Goal: Information Seeking & Learning: Understand process/instructions

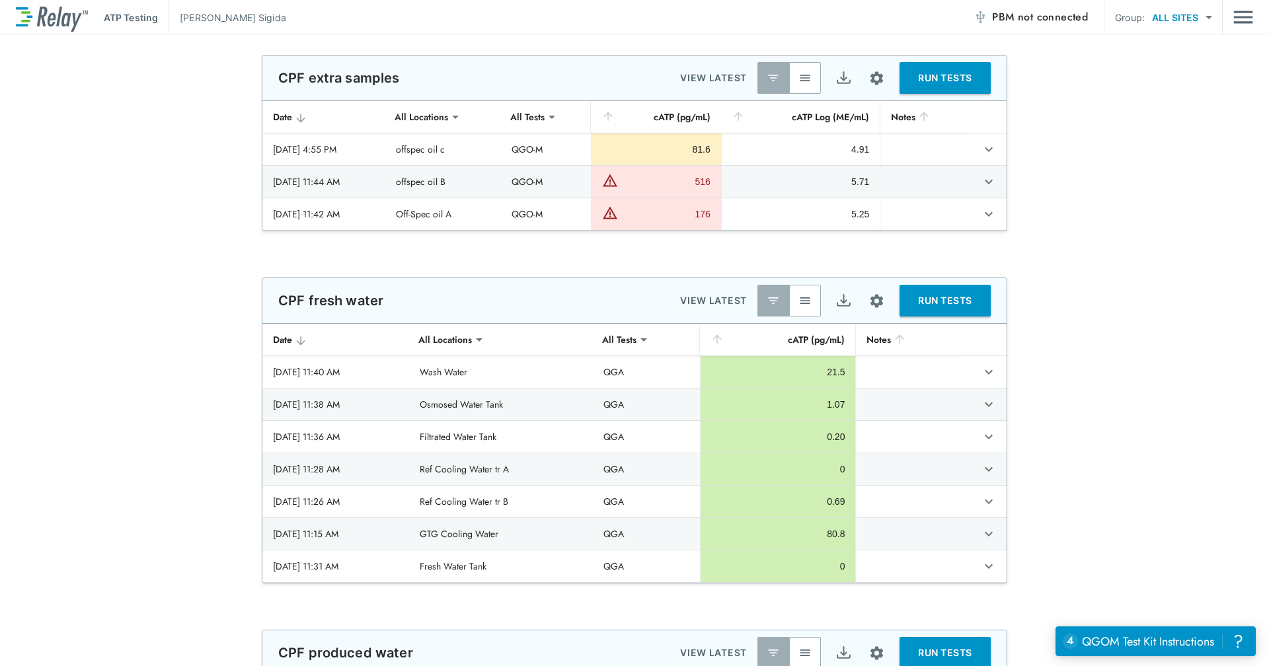
scroll to position [91, 0]
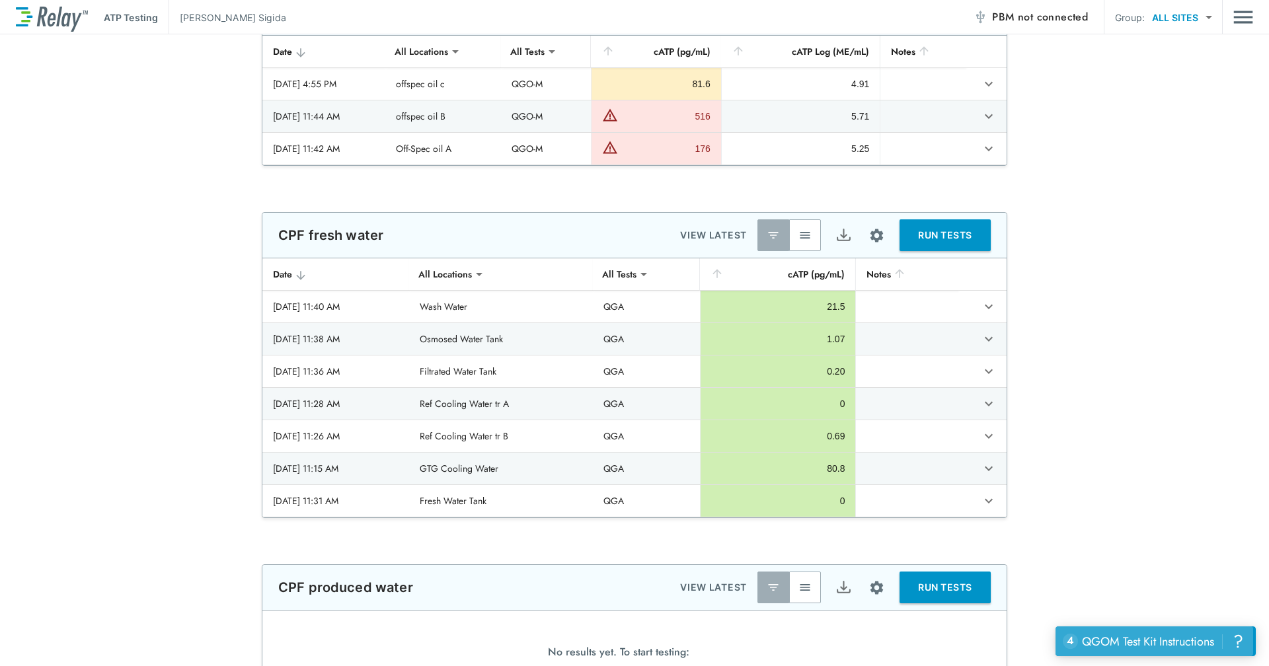
click at [1131, 637] on div "QGOM Test Kit Instructions" at bounding box center [1148, 641] width 132 height 17
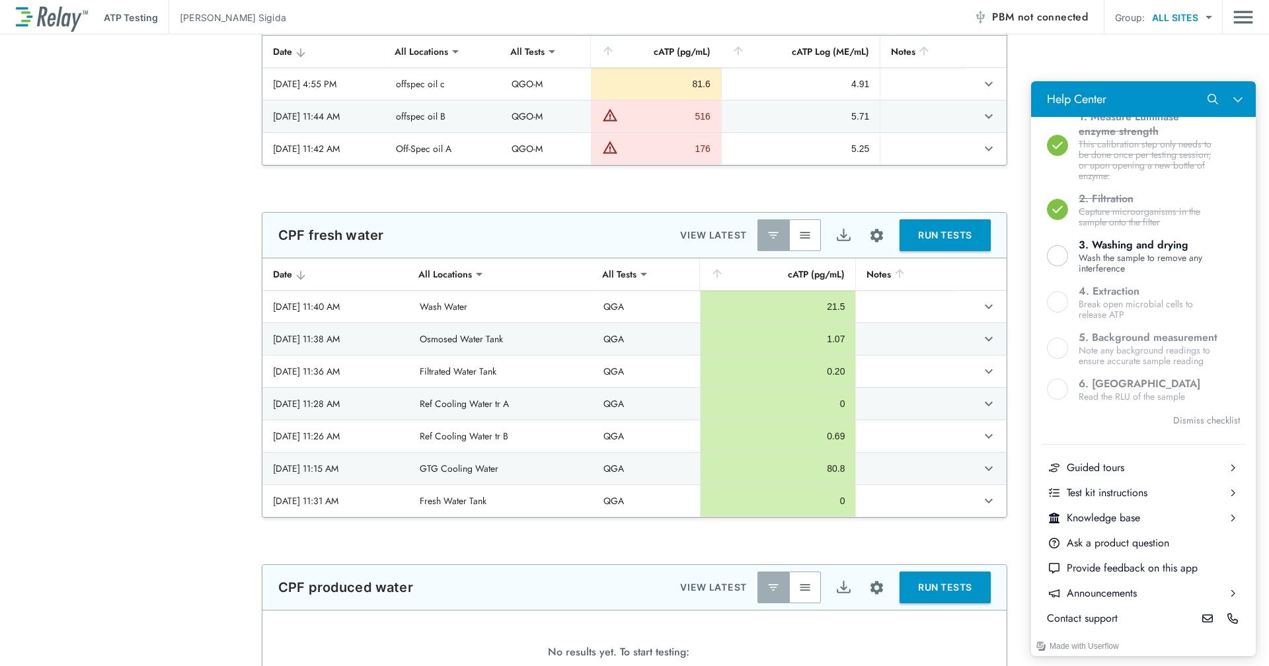
scroll to position [427, 0]
click at [1145, 496] on div "Test kit instructions" at bounding box center [1143, 493] width 153 height 15
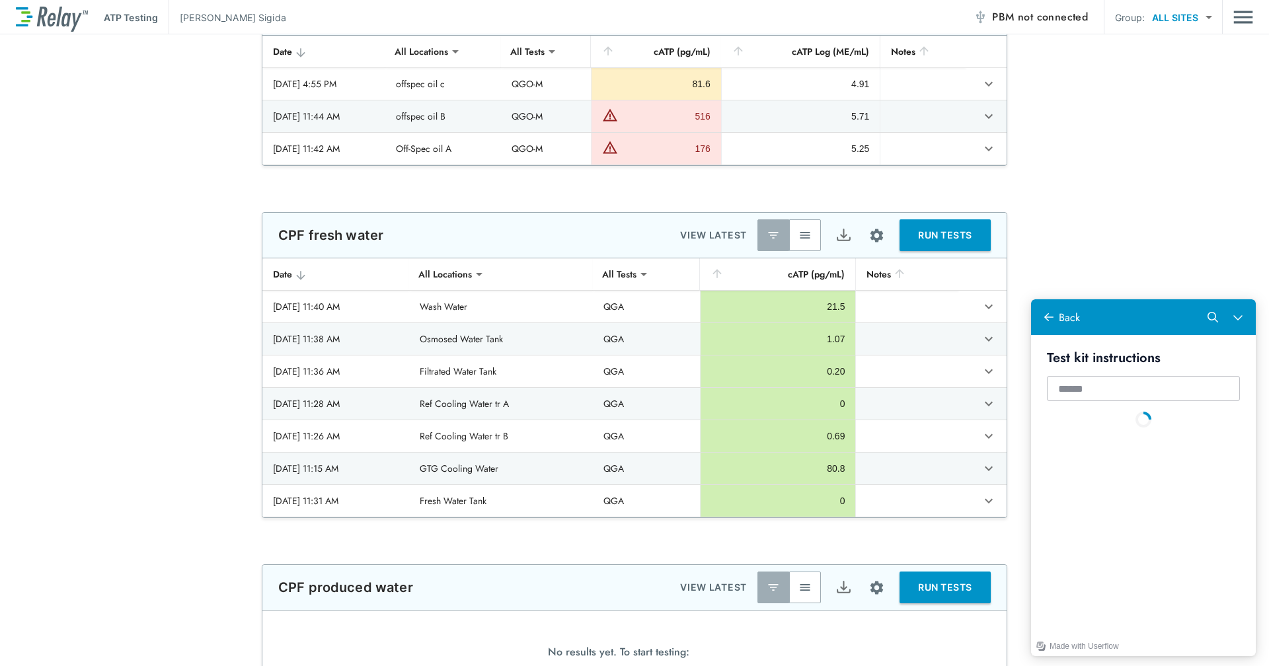
scroll to position [0, 0]
drag, startPoint x: 1101, startPoint y: 474, endPoint x: 1110, endPoint y: 471, distance: 9.2
click at [1110, 471] on div "QG21I" at bounding box center [1153, 469] width 173 height 15
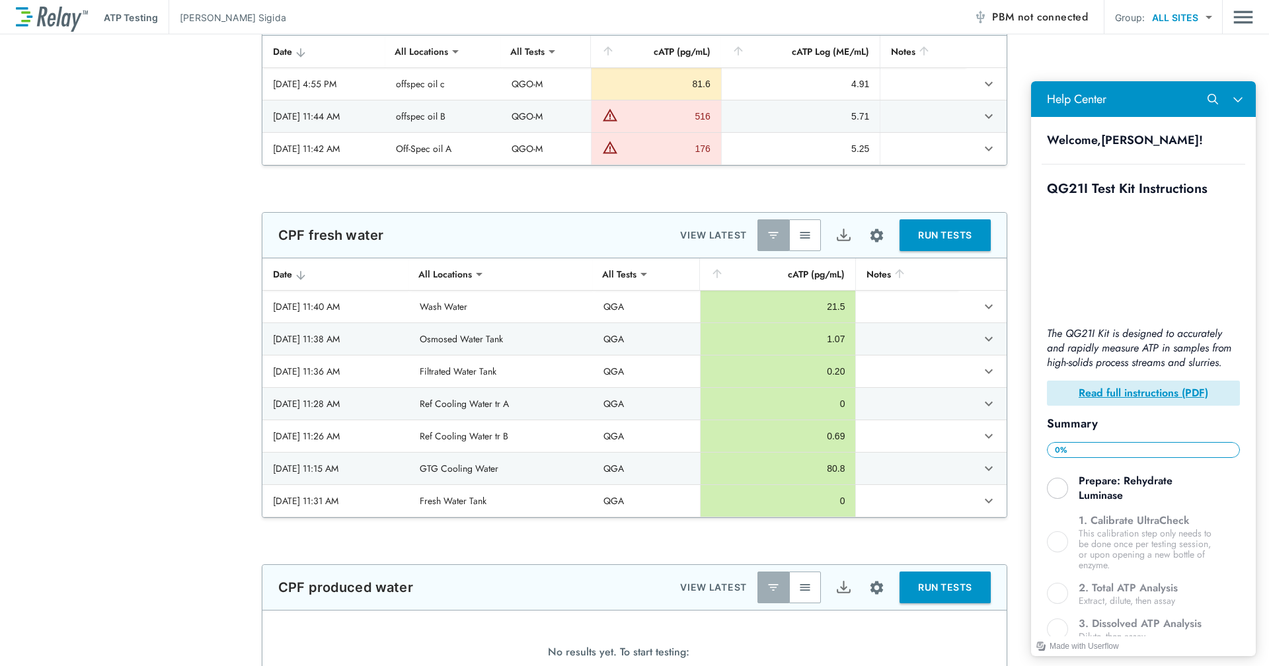
click at [1213, 67] on div "**********" at bounding box center [634, 77] width 1269 height 176
click at [1240, 104] on button "Close Help Center" at bounding box center [1237, 99] width 25 height 25
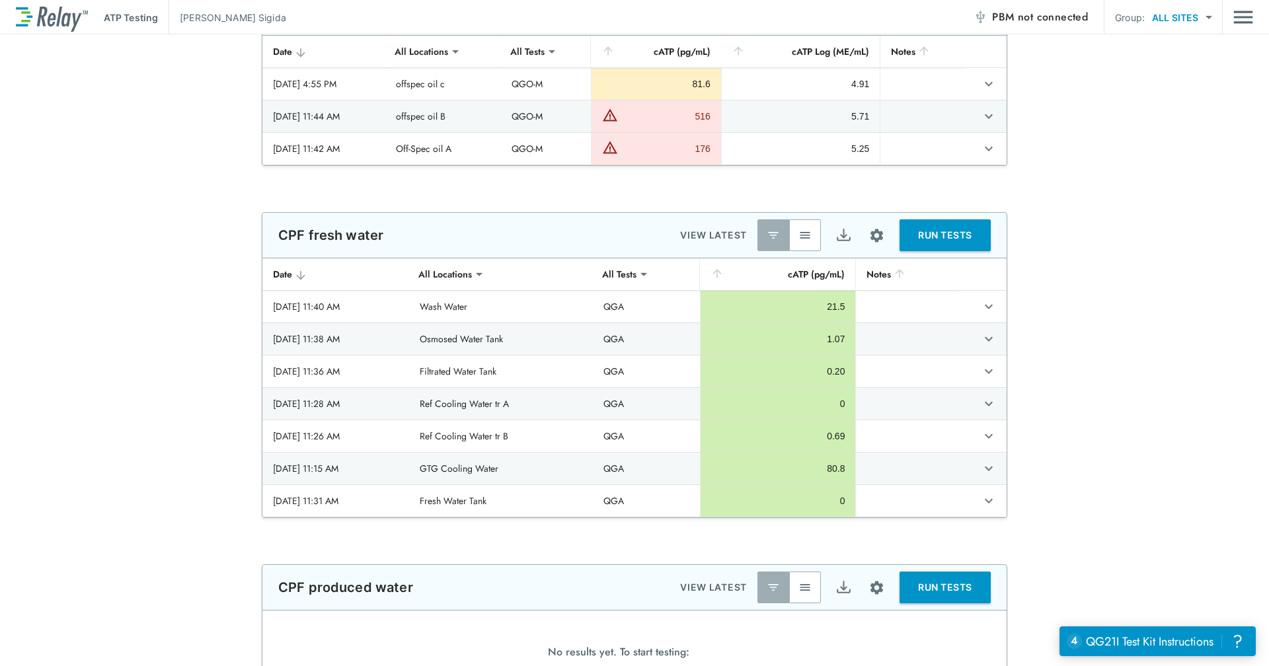
click at [143, 130] on div "**********" at bounding box center [634, 77] width 1269 height 176
click at [1242, 24] on img "Main menu" at bounding box center [1243, 17] width 20 height 25
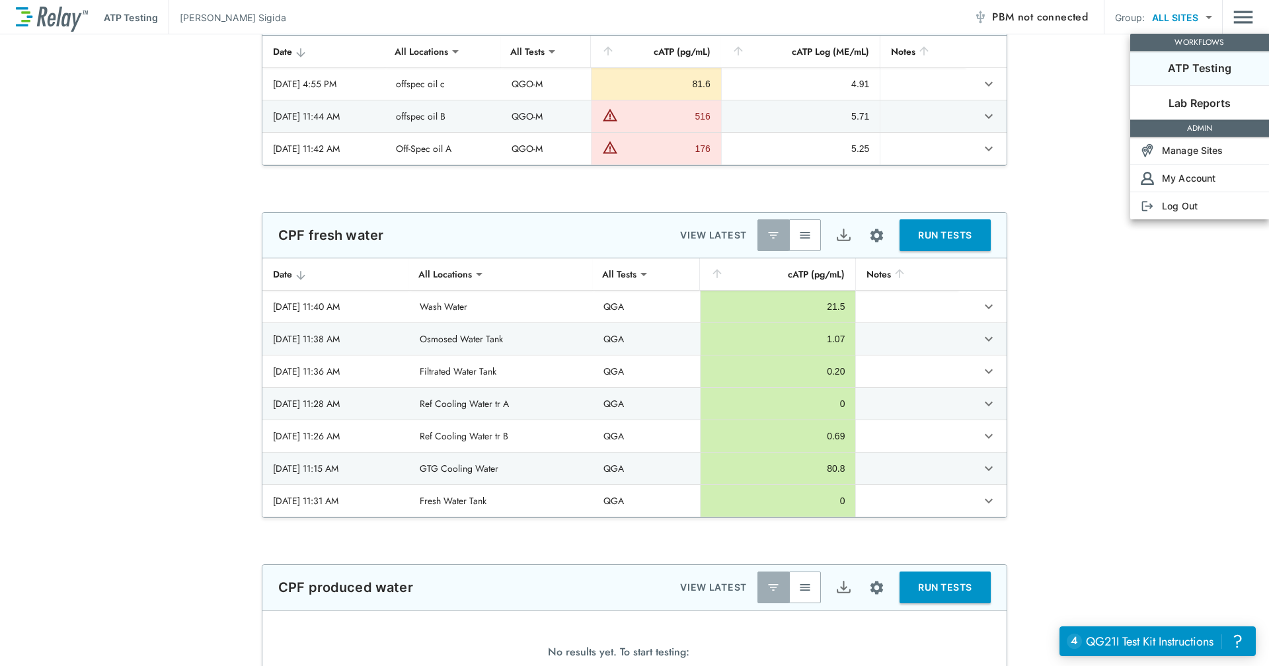
click at [1073, 93] on div at bounding box center [634, 333] width 1269 height 666
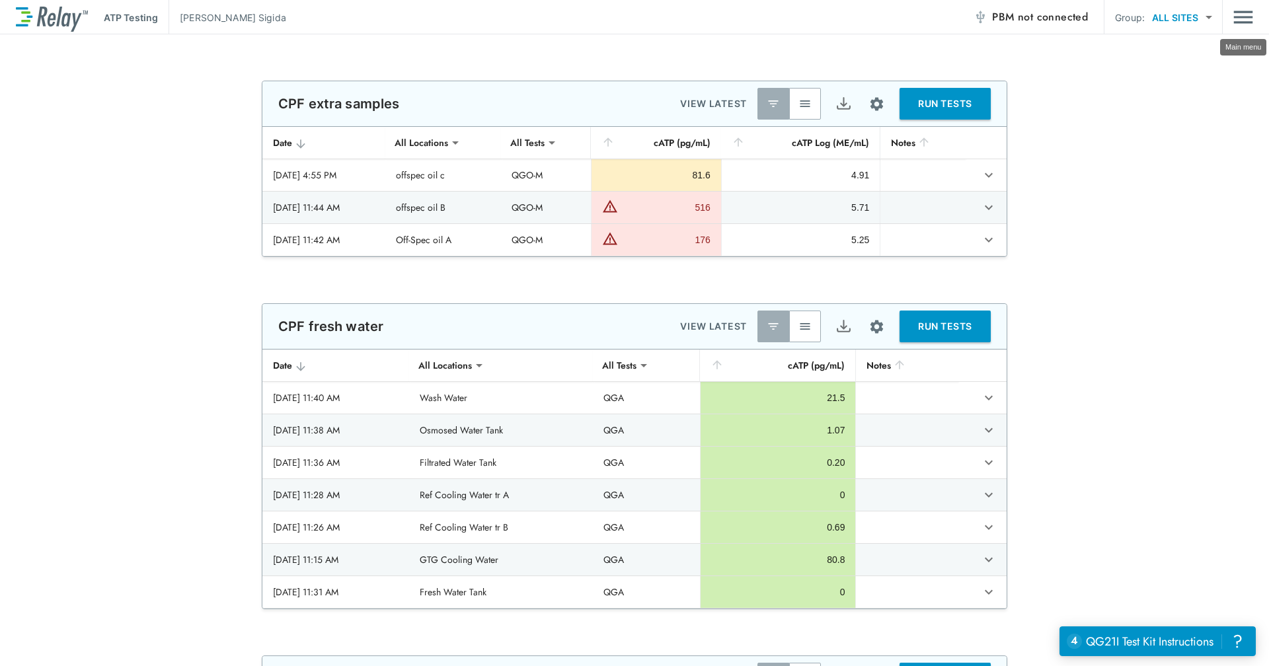
click at [1237, 21] on img "Main menu" at bounding box center [1243, 17] width 20 height 25
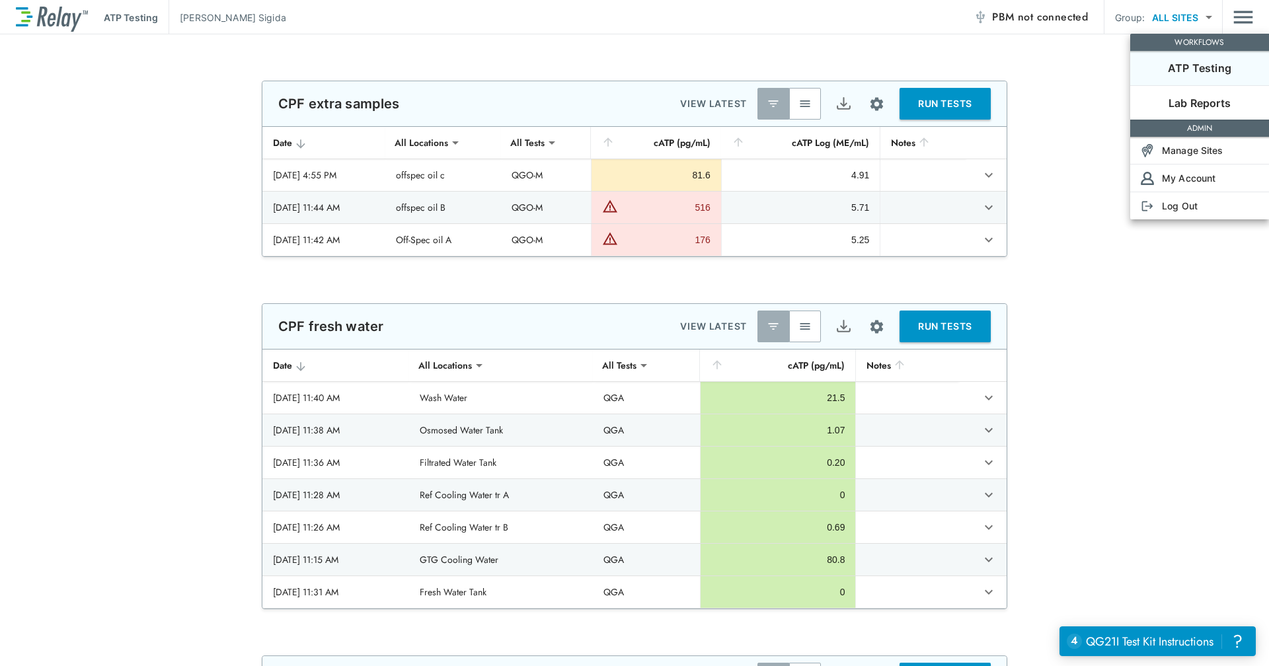
click at [1237, 21] on div at bounding box center [634, 333] width 1269 height 666
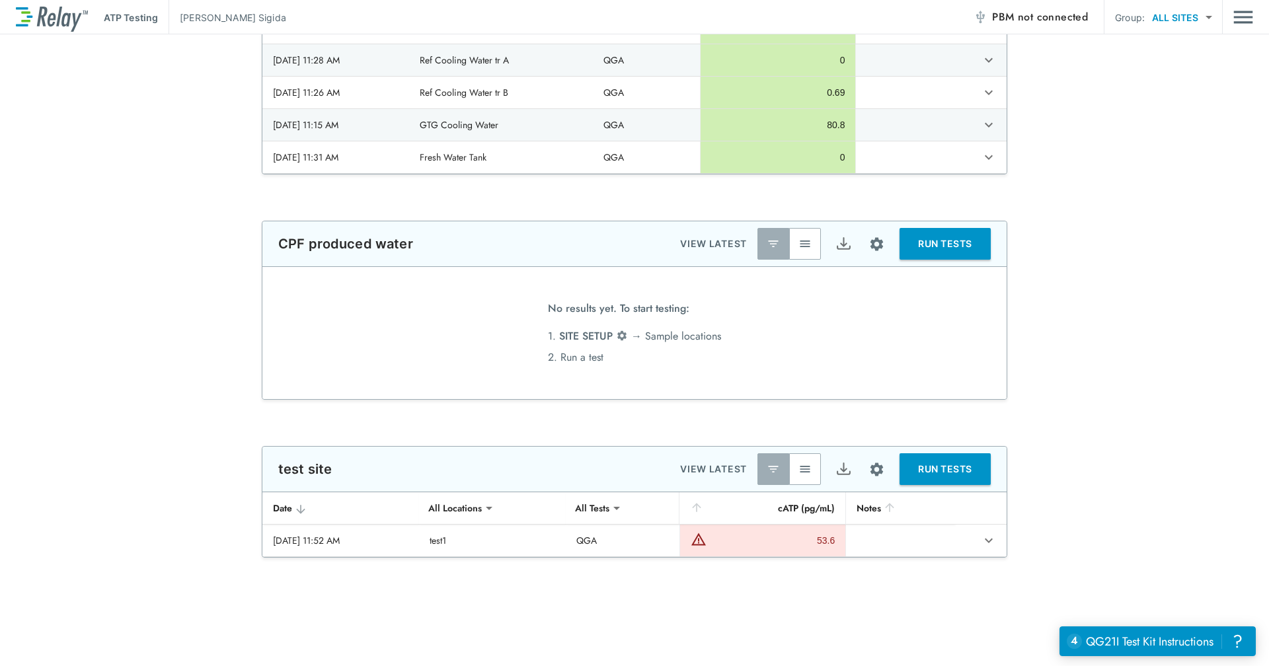
scroll to position [412, 0]
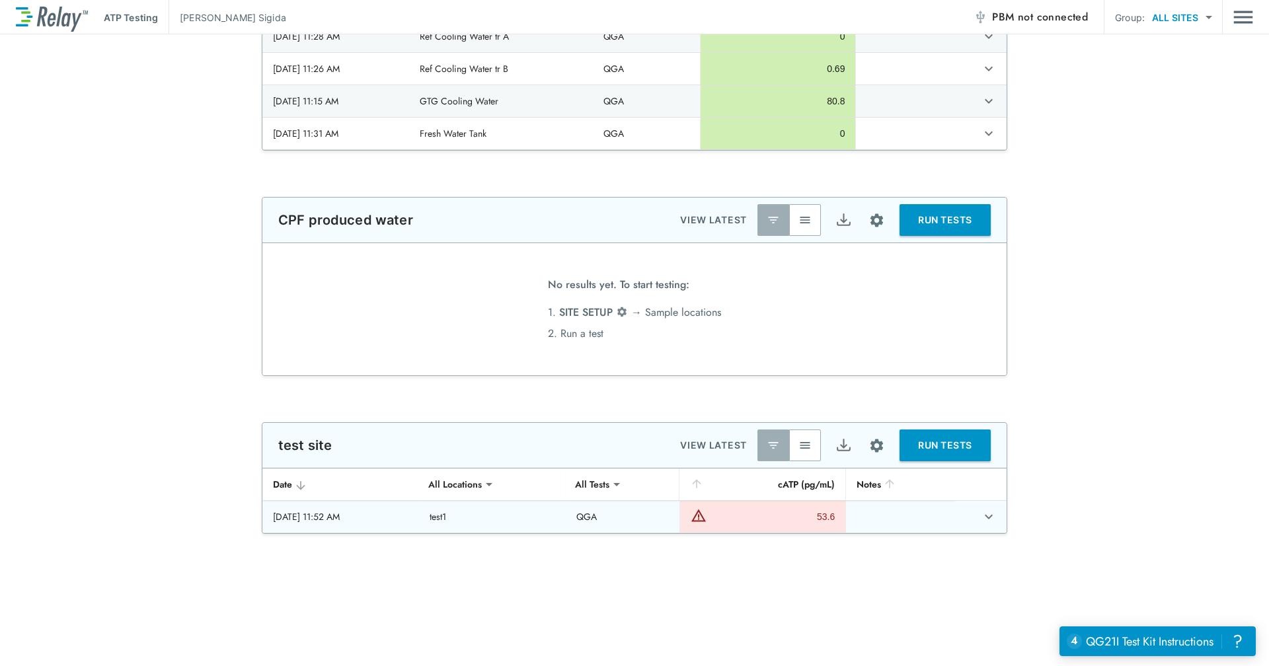
click at [778, 521] on div "53.6" at bounding box center [772, 516] width 125 height 13
click at [981, 523] on icon "expand row" at bounding box center [989, 517] width 16 height 16
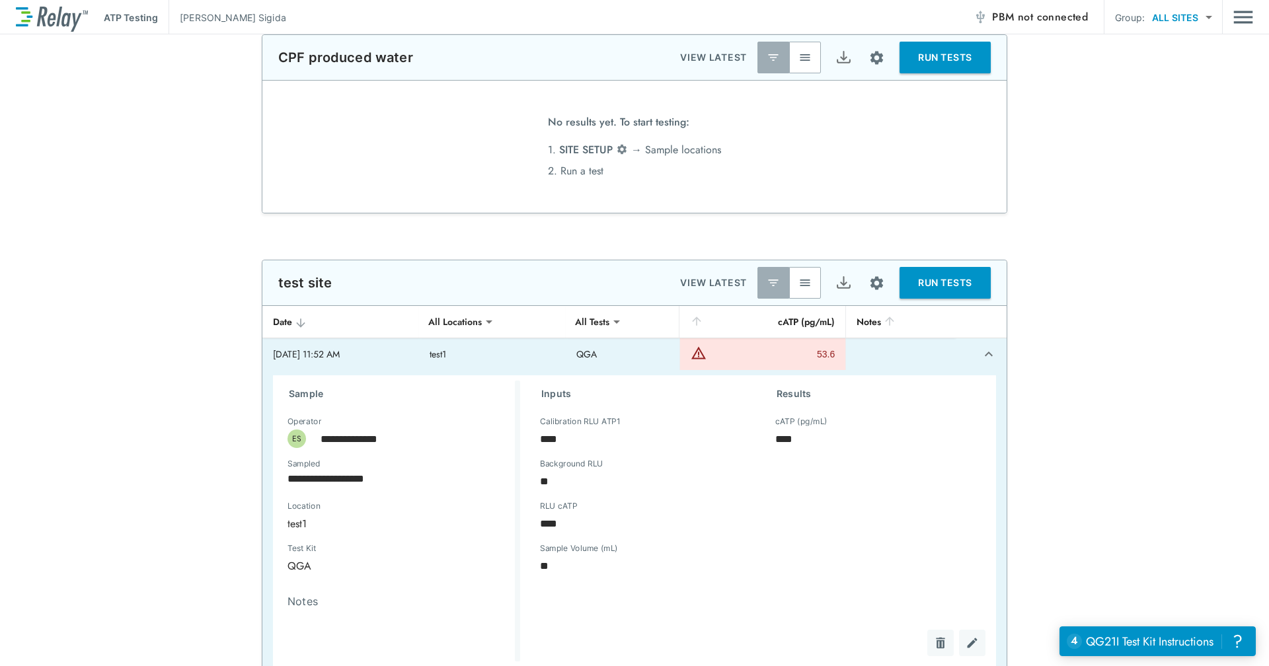
scroll to position [562, 0]
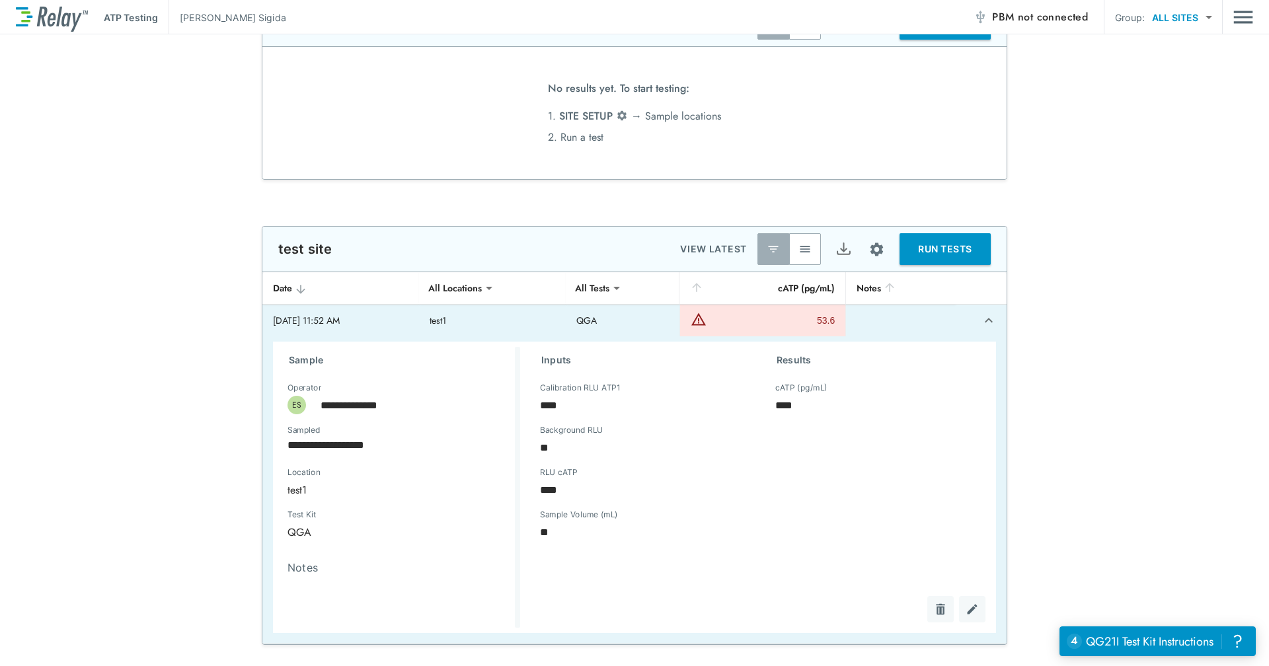
click at [805, 239] on button "button" at bounding box center [805, 249] width 32 height 32
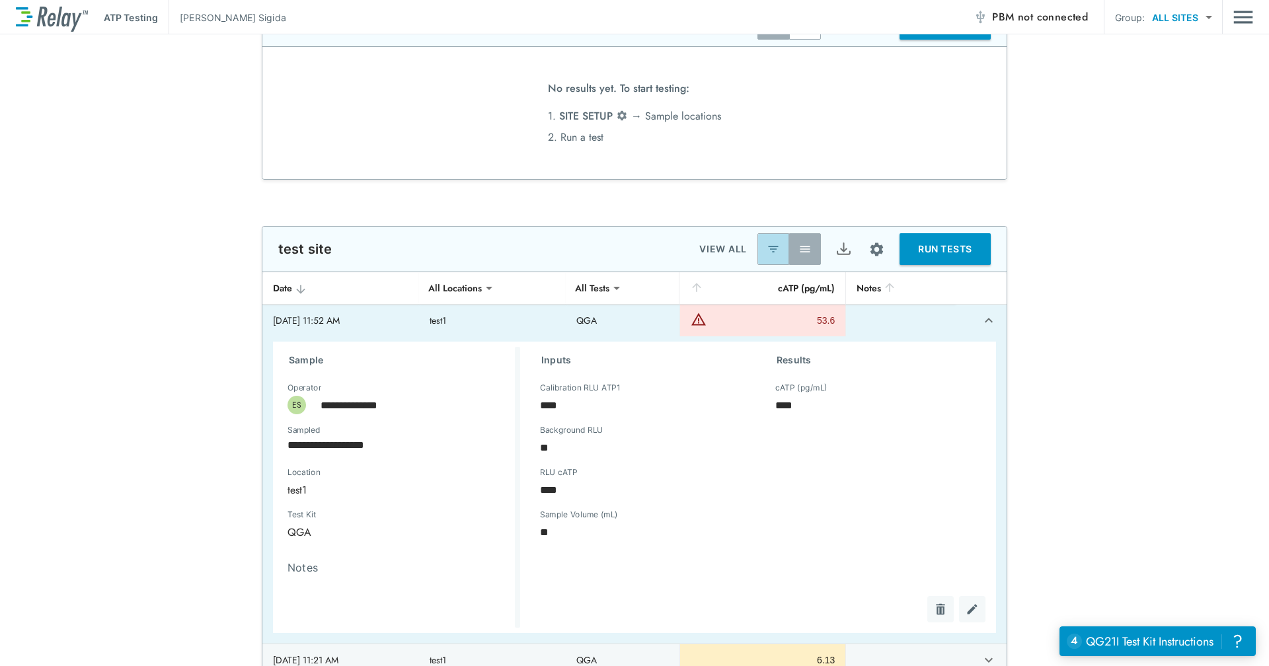
click at [767, 246] on img "button" at bounding box center [773, 249] width 13 height 13
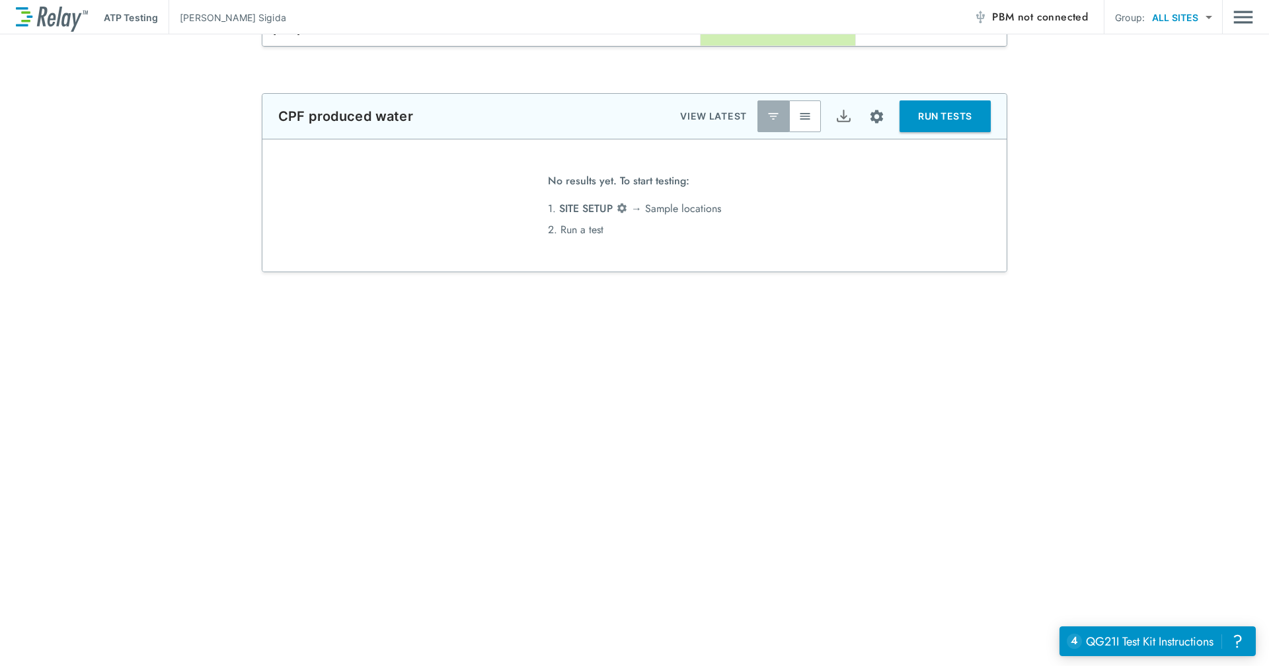
scroll to position [10, 0]
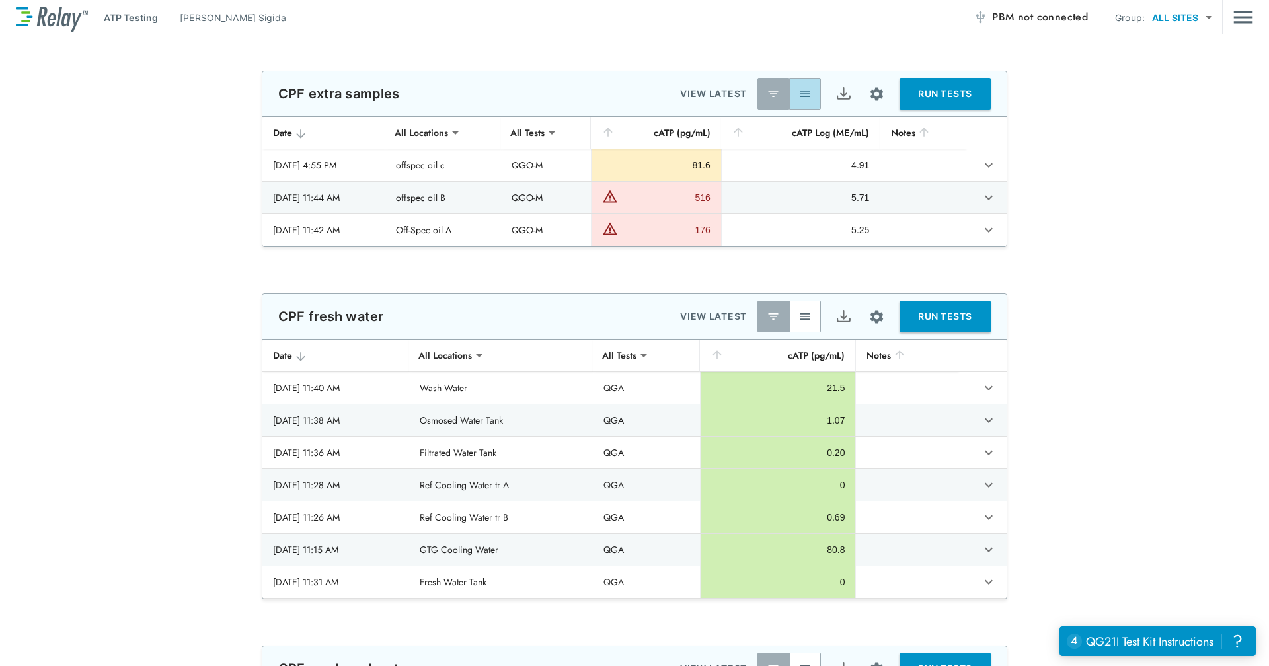
click at [800, 104] on button "button" at bounding box center [805, 94] width 32 height 32
click at [761, 89] on button "button" at bounding box center [773, 94] width 32 height 32
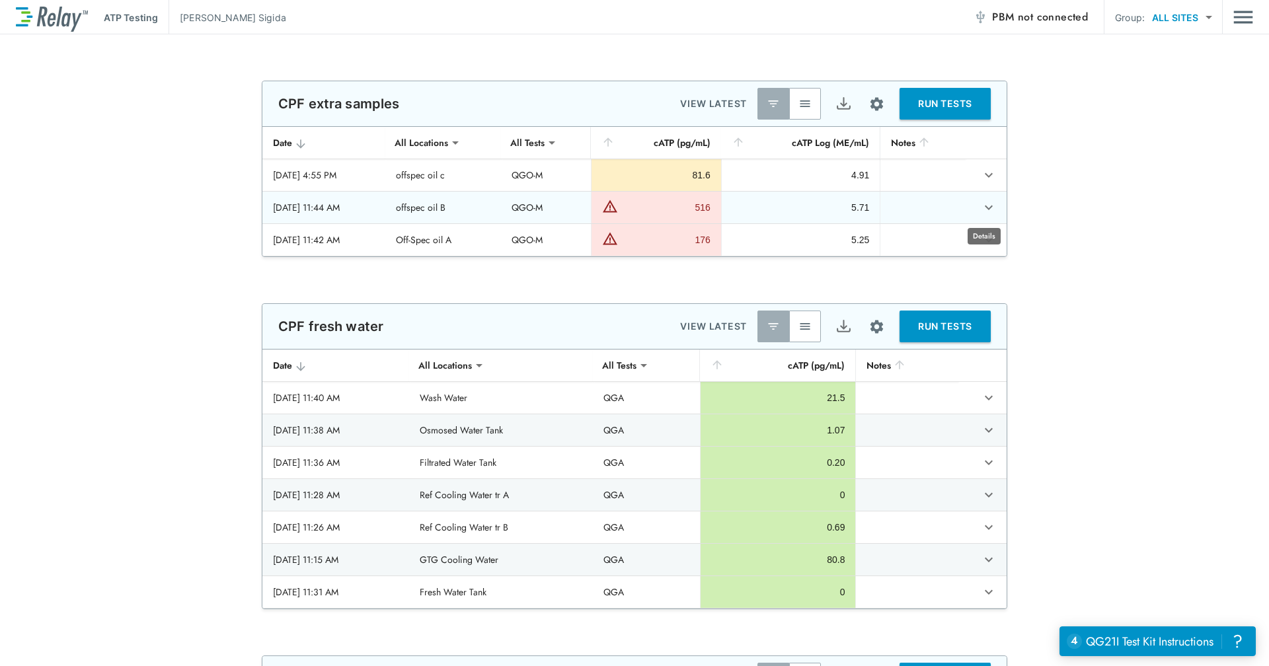
click at [983, 205] on icon "expand row" at bounding box center [989, 208] width 16 height 16
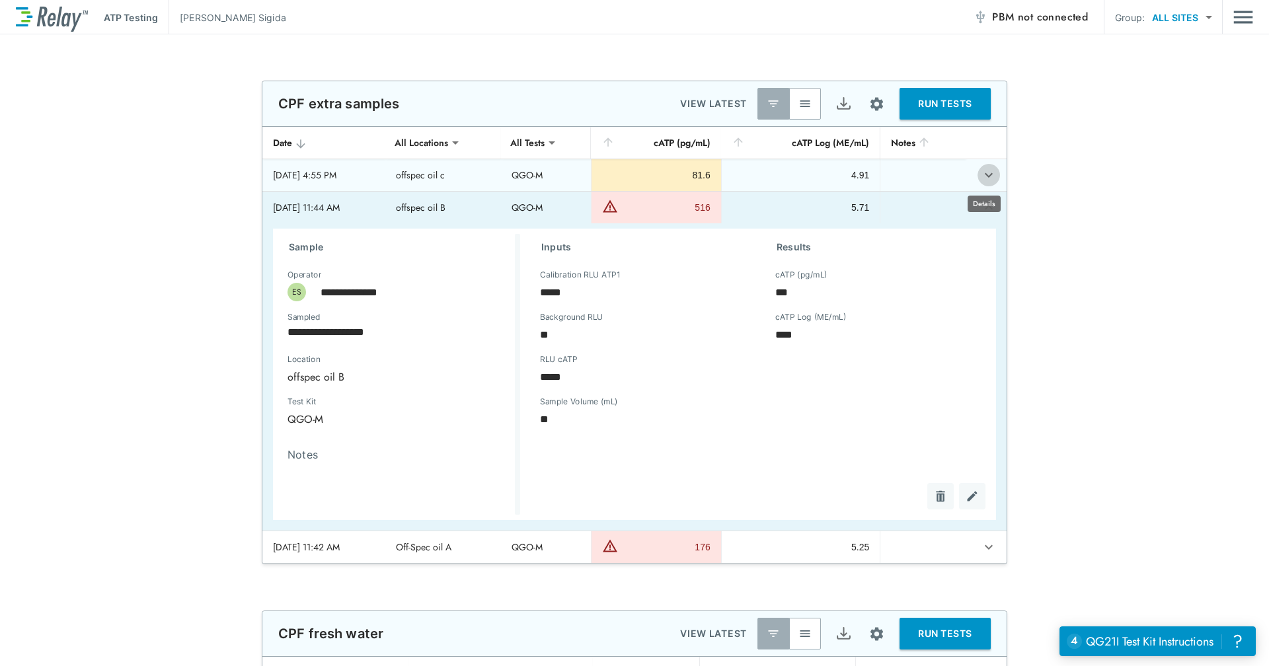
click at [983, 179] on icon "expand row" at bounding box center [989, 175] width 16 height 16
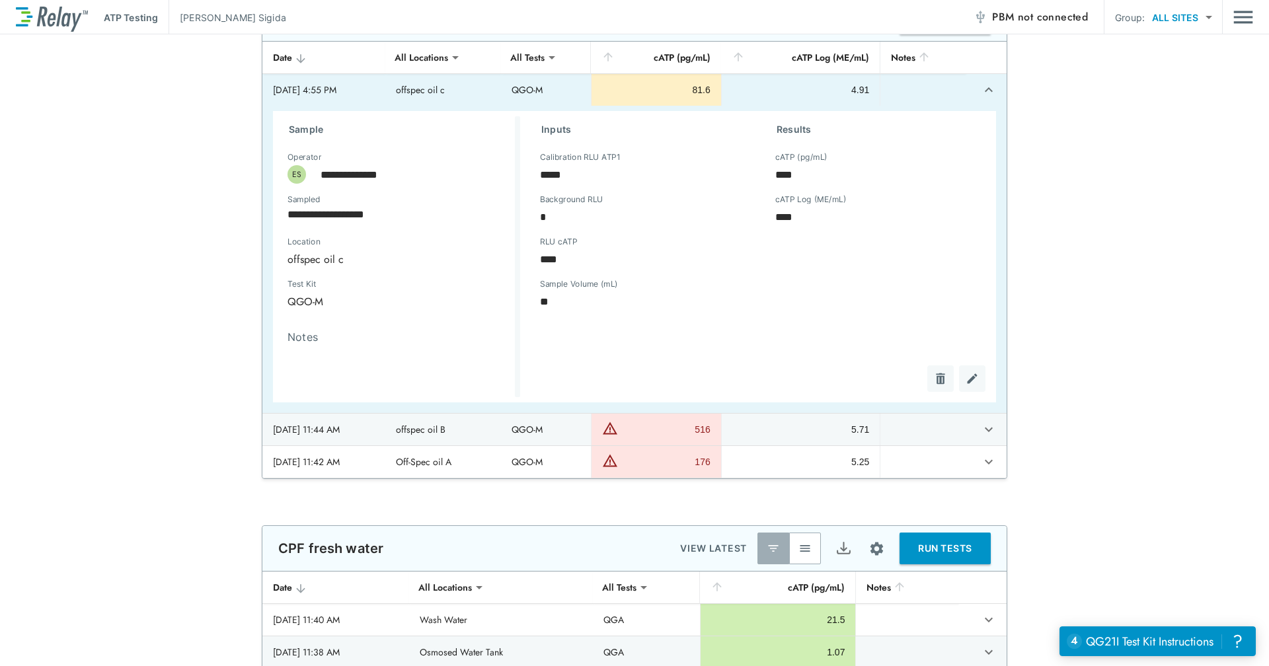
scroll to position [87, 0]
click at [987, 95] on icon "expand row" at bounding box center [989, 89] width 16 height 16
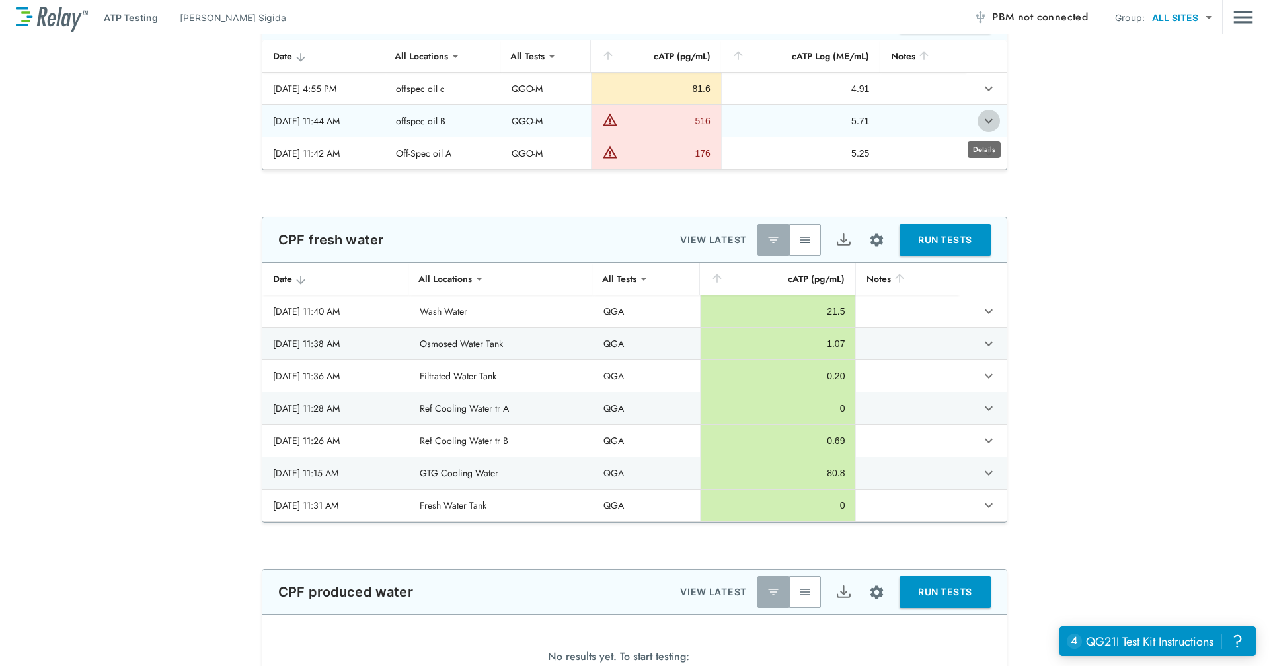
click at [981, 120] on icon "expand row" at bounding box center [989, 121] width 16 height 16
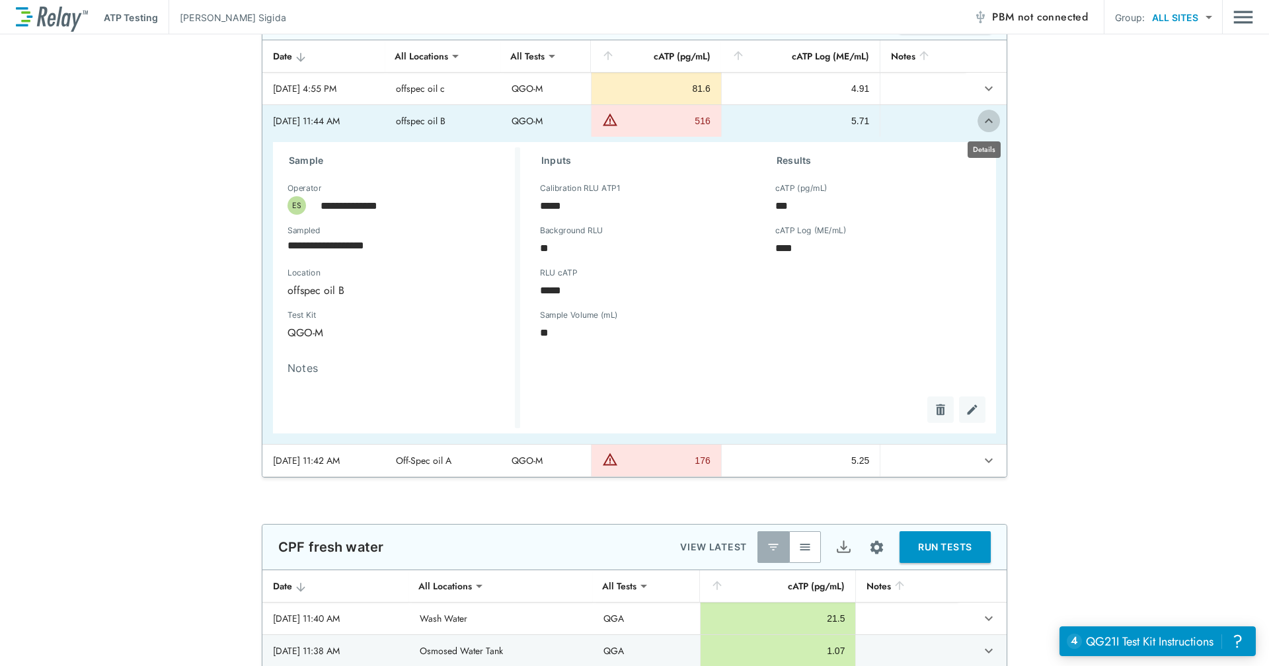
click at [981, 120] on icon "expand row" at bounding box center [989, 121] width 16 height 16
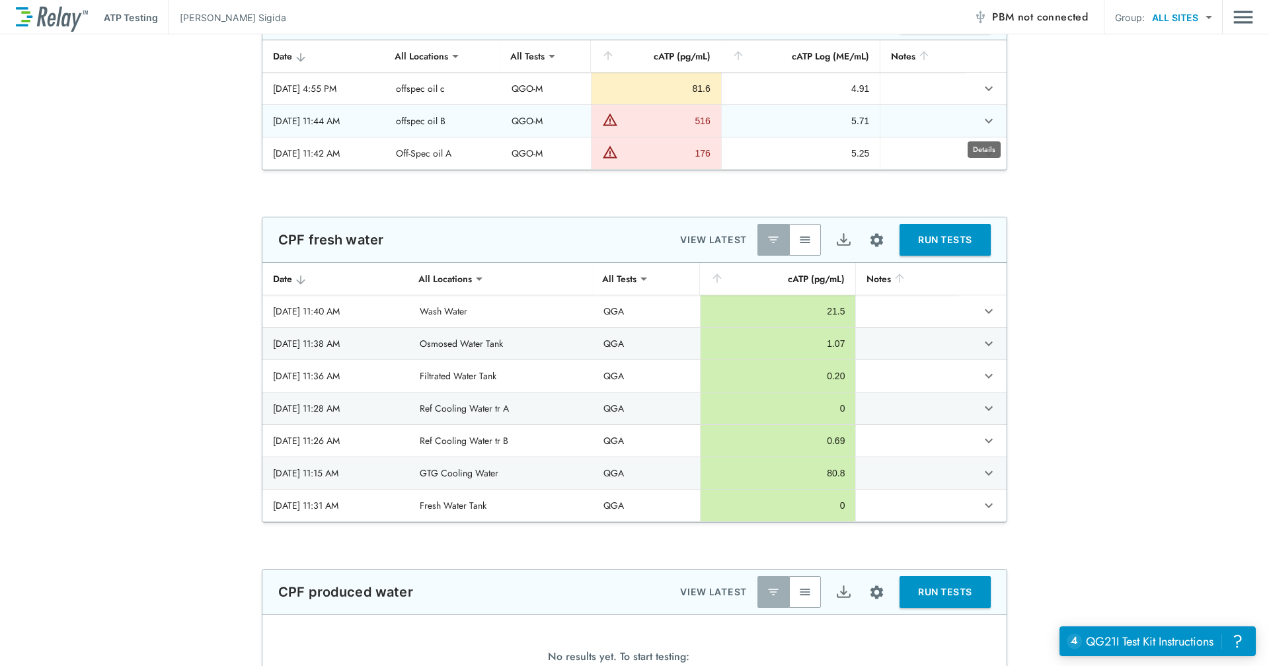
click at [981, 118] on icon "expand row" at bounding box center [989, 121] width 16 height 16
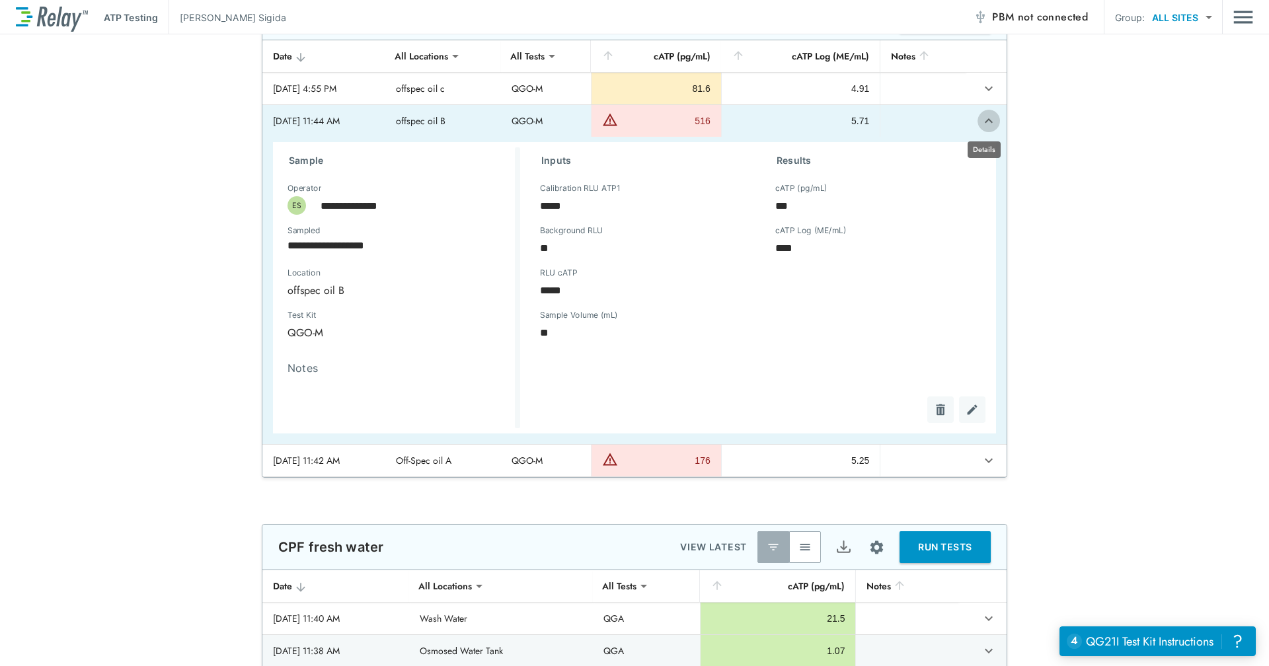
click at [981, 118] on icon "expand row" at bounding box center [989, 121] width 16 height 16
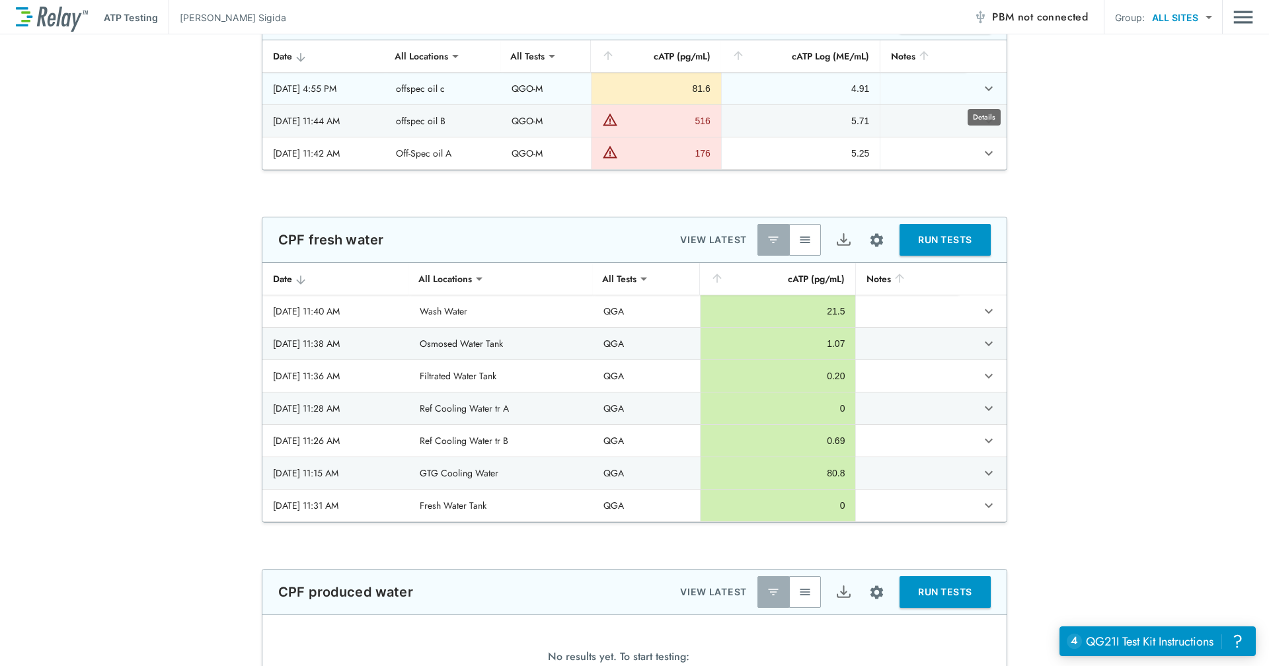
click at [981, 87] on icon "expand row" at bounding box center [989, 89] width 16 height 16
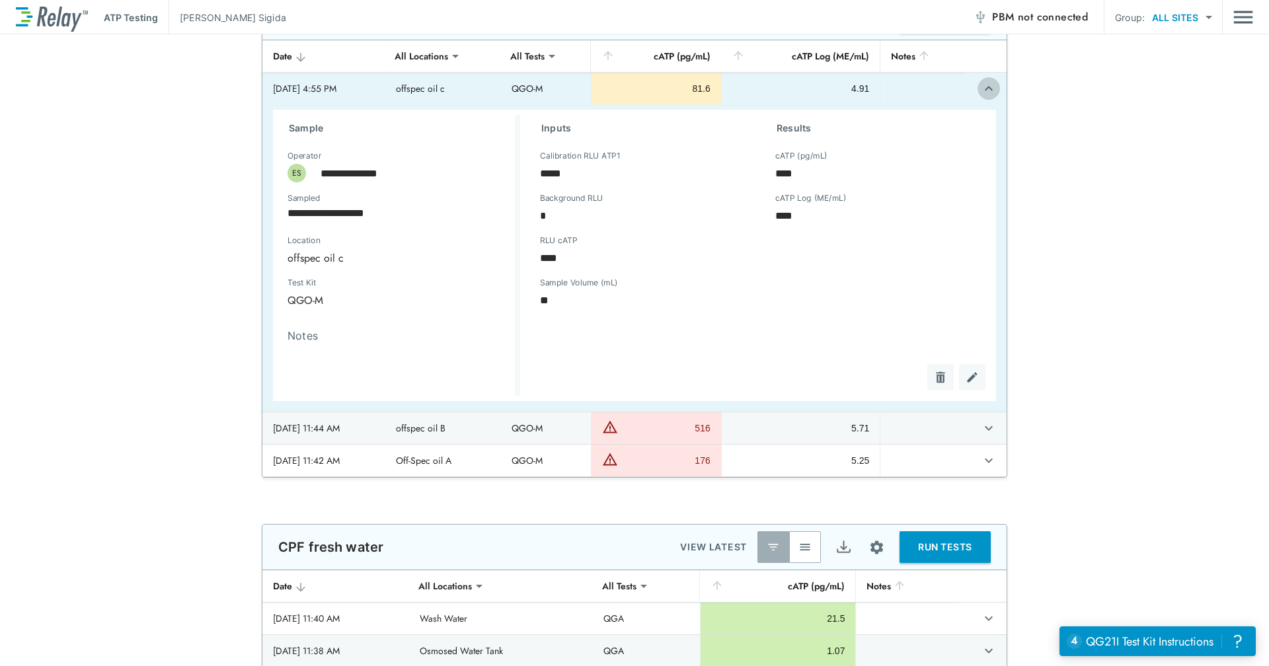
click at [981, 92] on icon "expand row" at bounding box center [989, 89] width 16 height 16
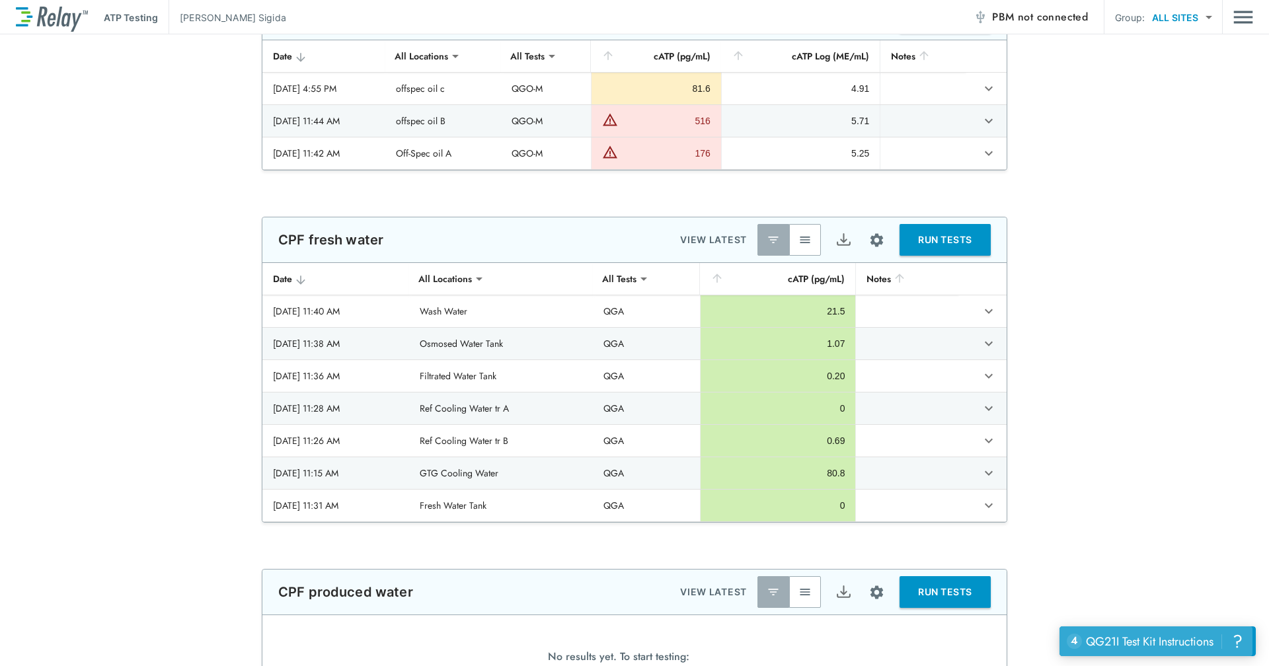
click at [1138, 641] on div "QG21I Test Kit Instructions" at bounding box center [1150, 641] width 128 height 17
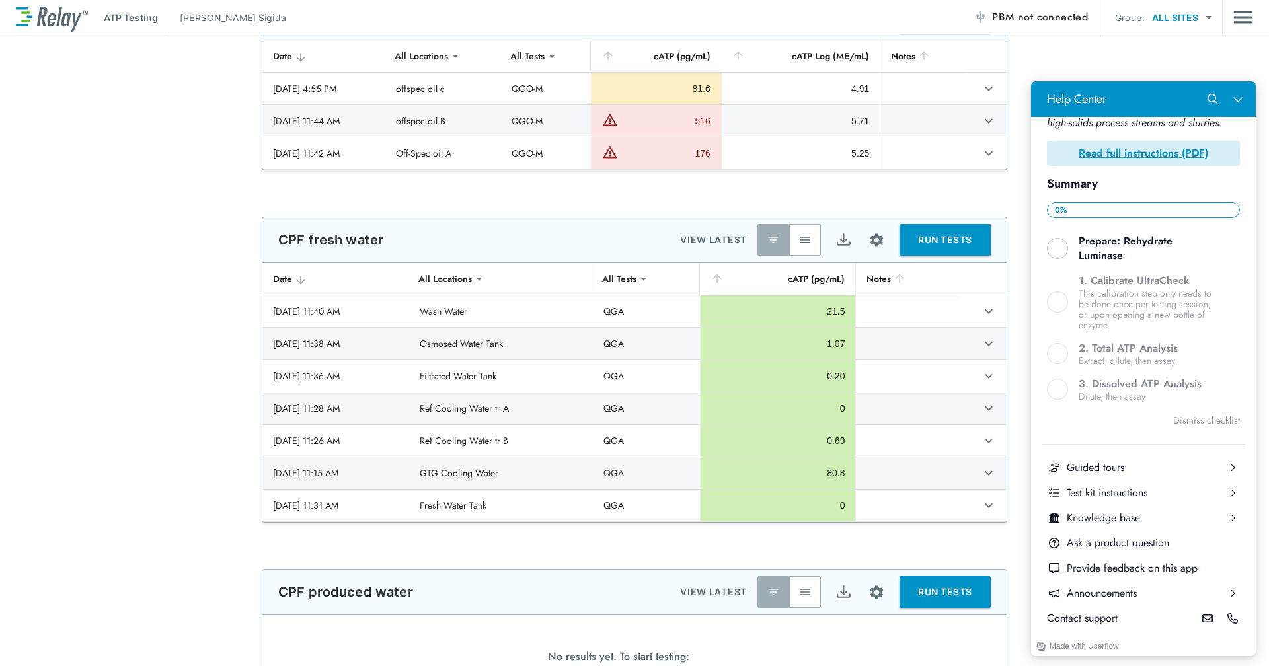
scroll to position [248, 0]
click at [1172, 499] on div "Test kit instructions" at bounding box center [1143, 493] width 153 height 15
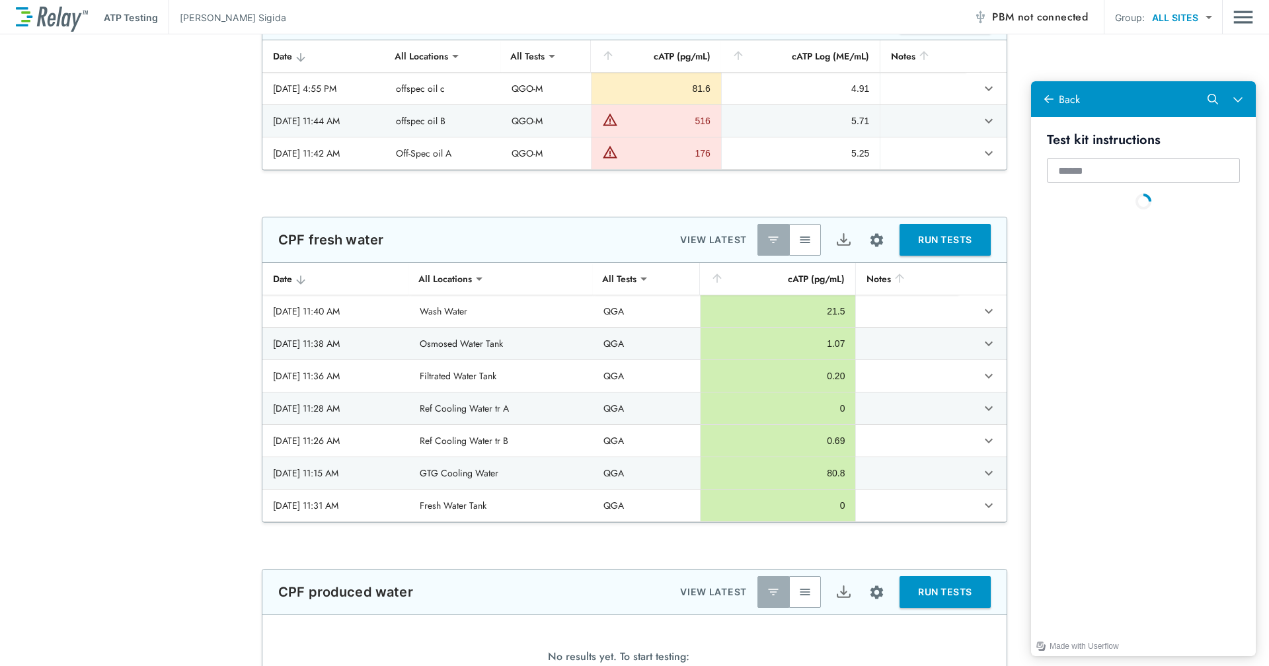
scroll to position [0, 0]
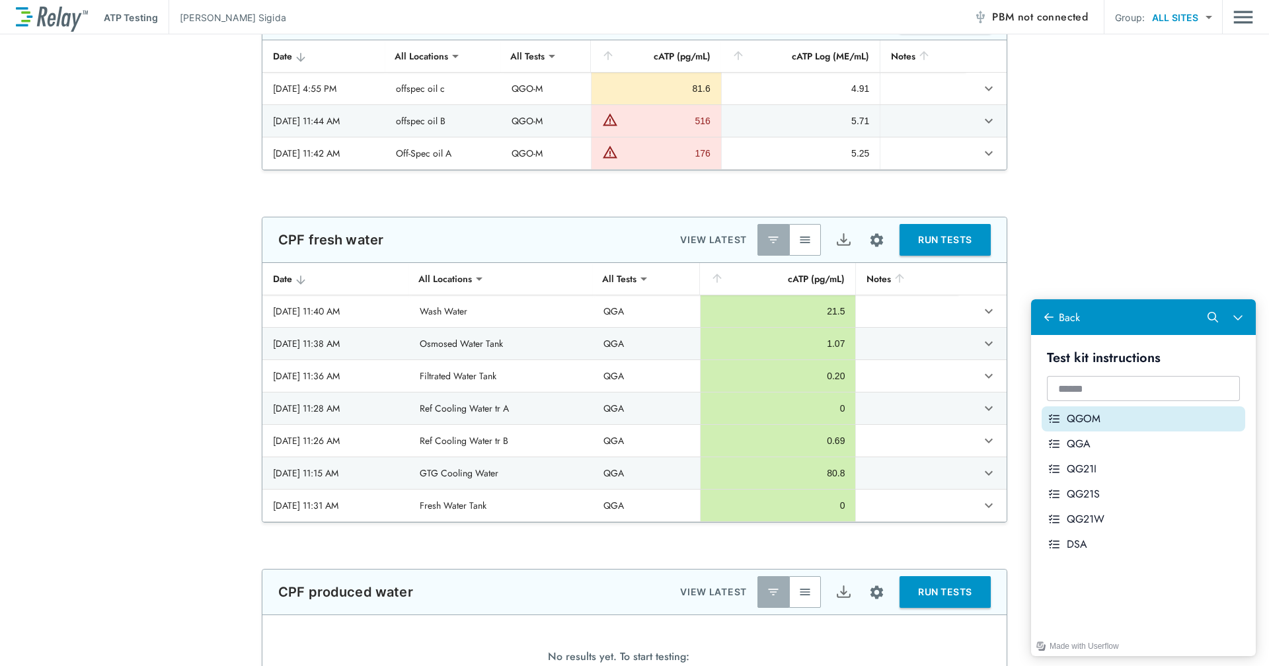
click at [1137, 426] on div "QGOM" at bounding box center [1153, 419] width 173 height 15
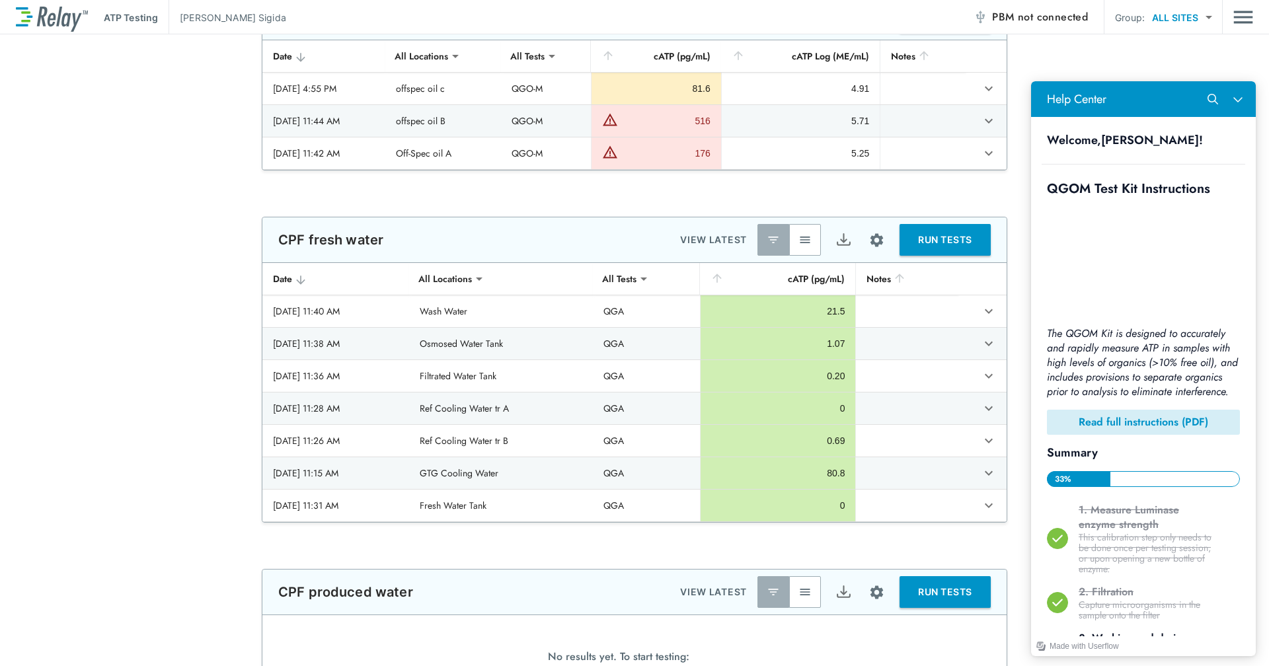
click at [1142, 426] on b "Read full instructions (PDF)" at bounding box center [1143, 421] width 130 height 15
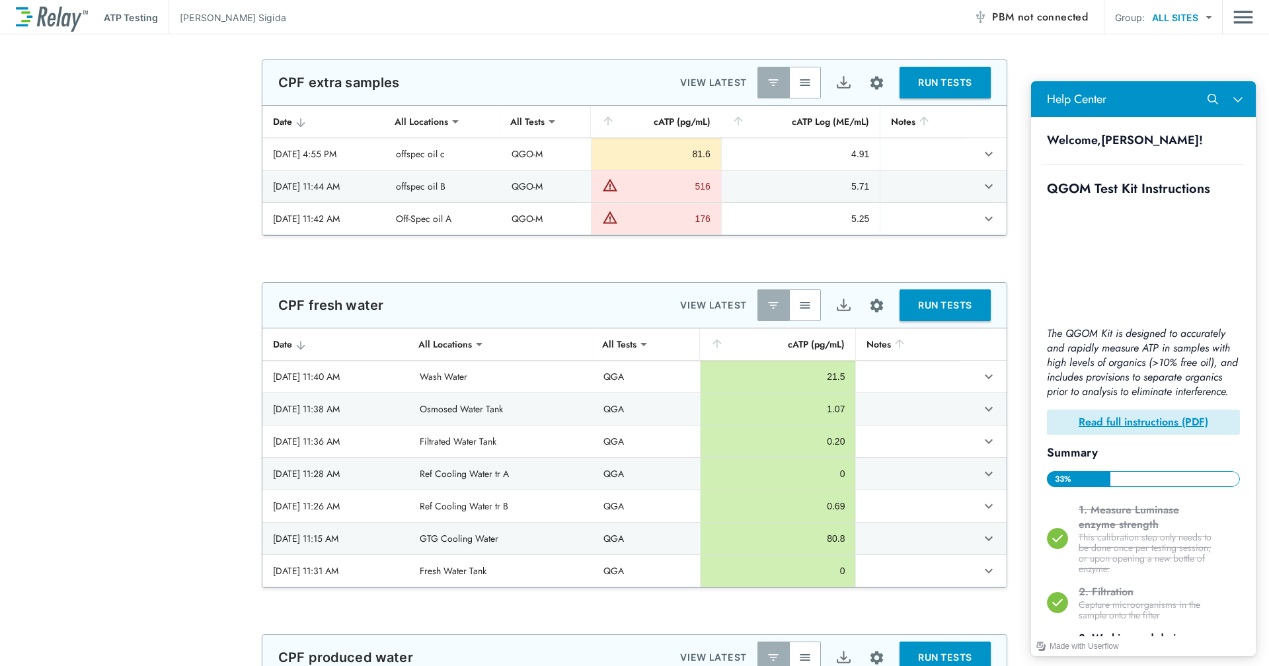
drag, startPoint x: 1255, startPoint y: 169, endPoint x: 2290, endPoint y: 264, distance: 1039.9
drag, startPoint x: 1260, startPoint y: 183, endPoint x: 220, endPoint y: 77, distance: 1044.8
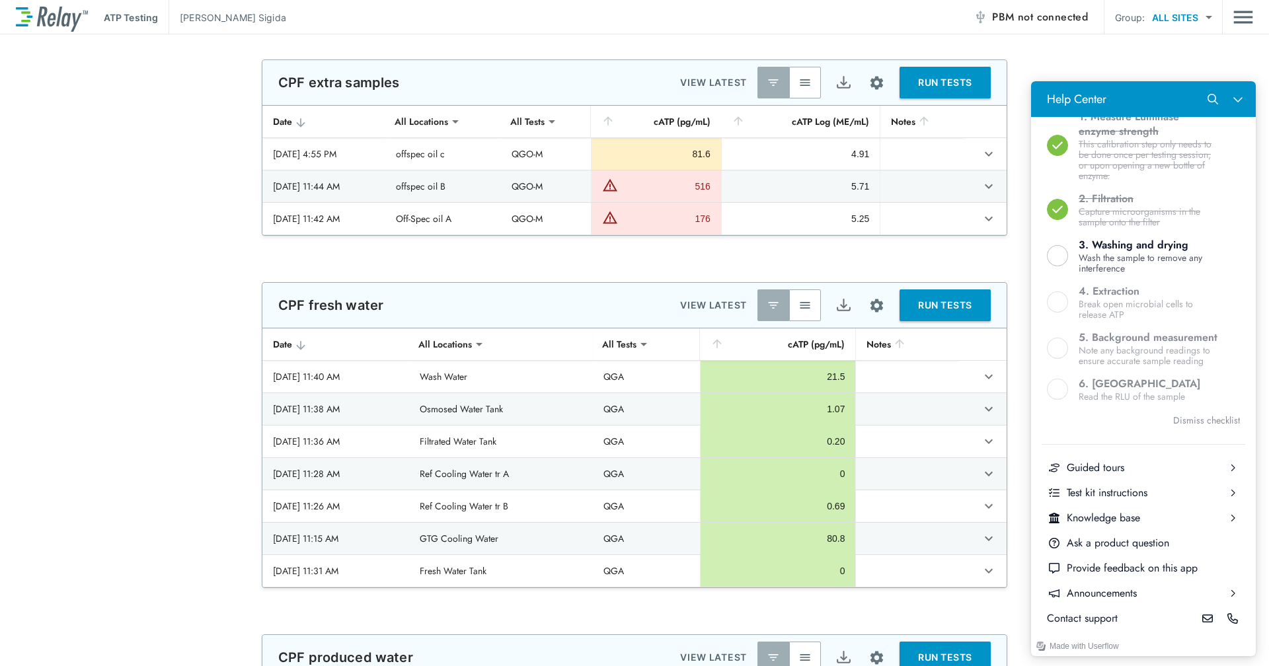
scroll to position [427, 0]
click at [1146, 483] on button "Test kit instructions" at bounding box center [1143, 492] width 204 height 25
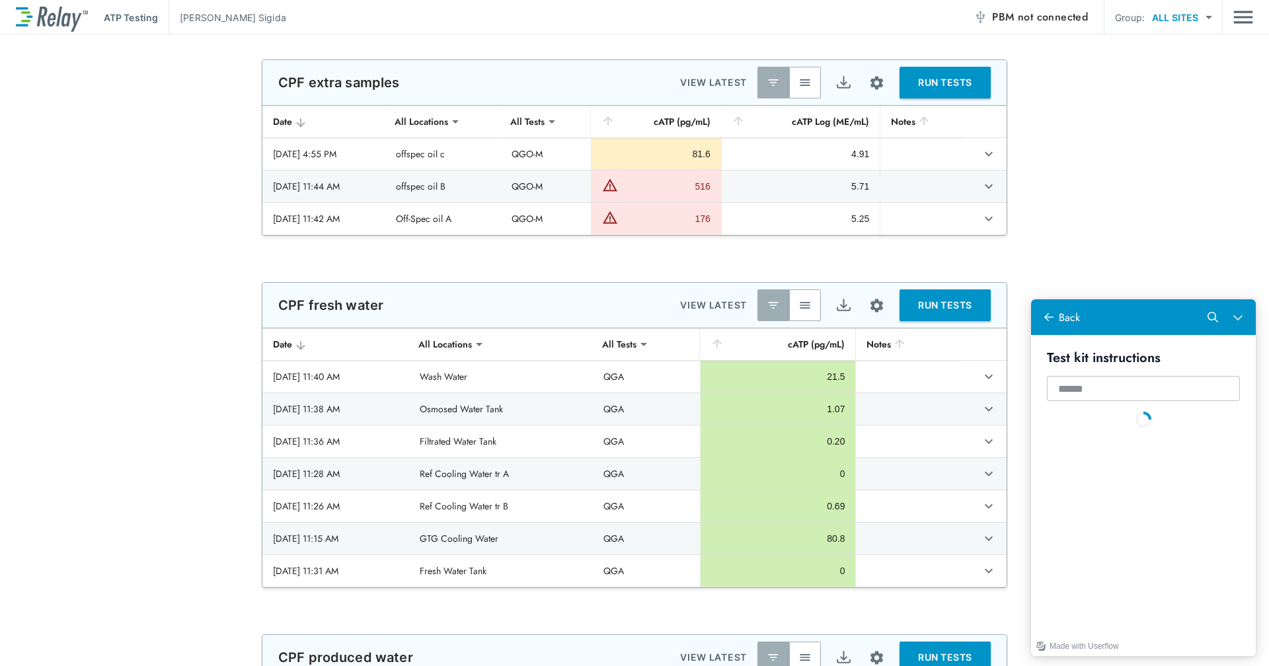
scroll to position [0, 0]
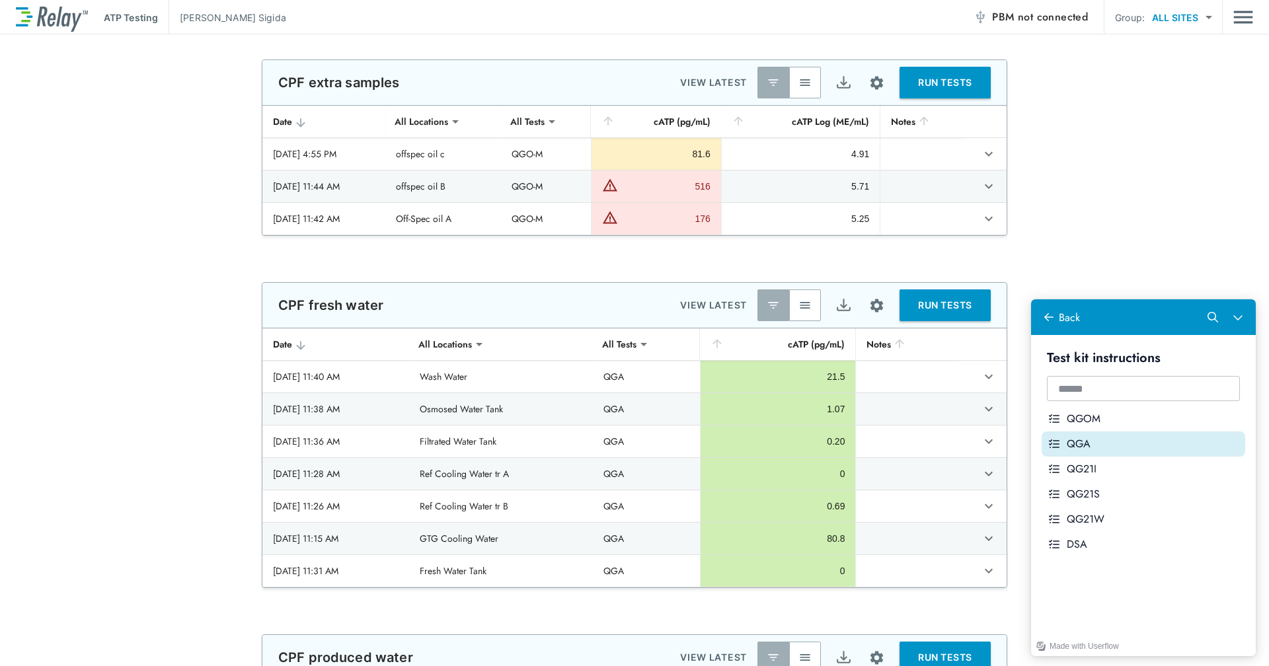
click at [1115, 445] on div "QGA" at bounding box center [1153, 444] width 173 height 15
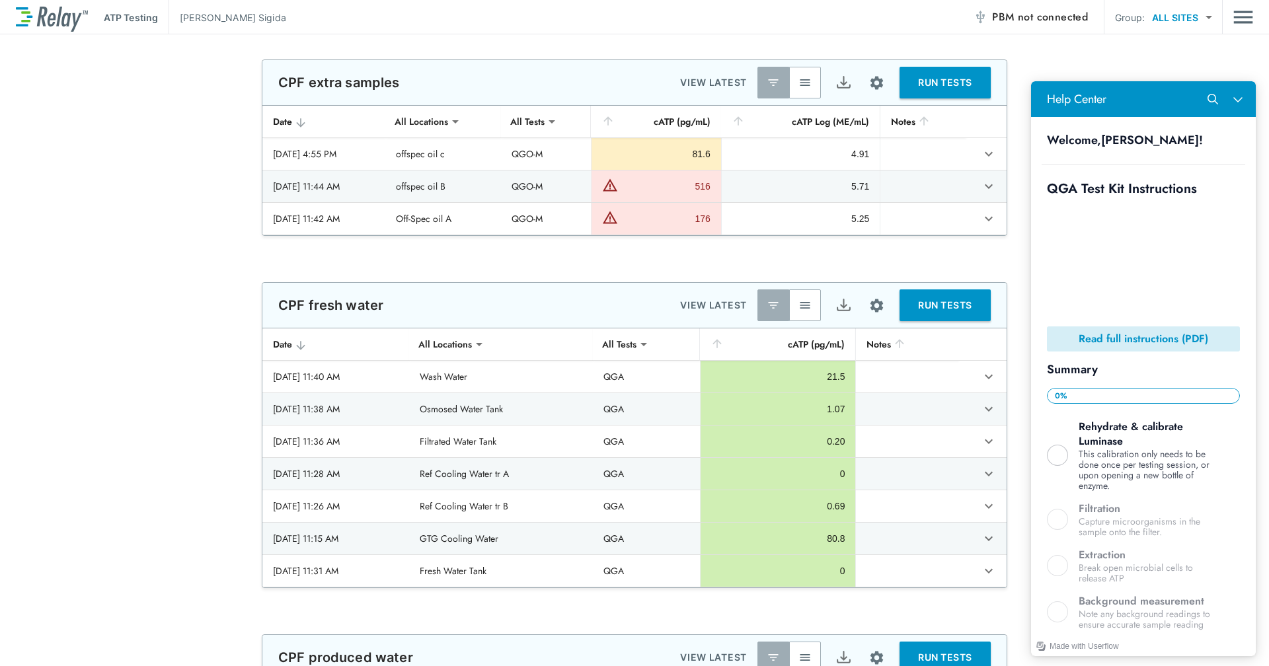
click at [1157, 335] on b "Read full instructions (PDF)" at bounding box center [1143, 338] width 130 height 15
click at [1116, 334] on b "Read full instructions (PDF)" at bounding box center [1143, 338] width 130 height 15
click at [1086, 331] on b "Read full instructions (PDF)" at bounding box center [1143, 338] width 130 height 15
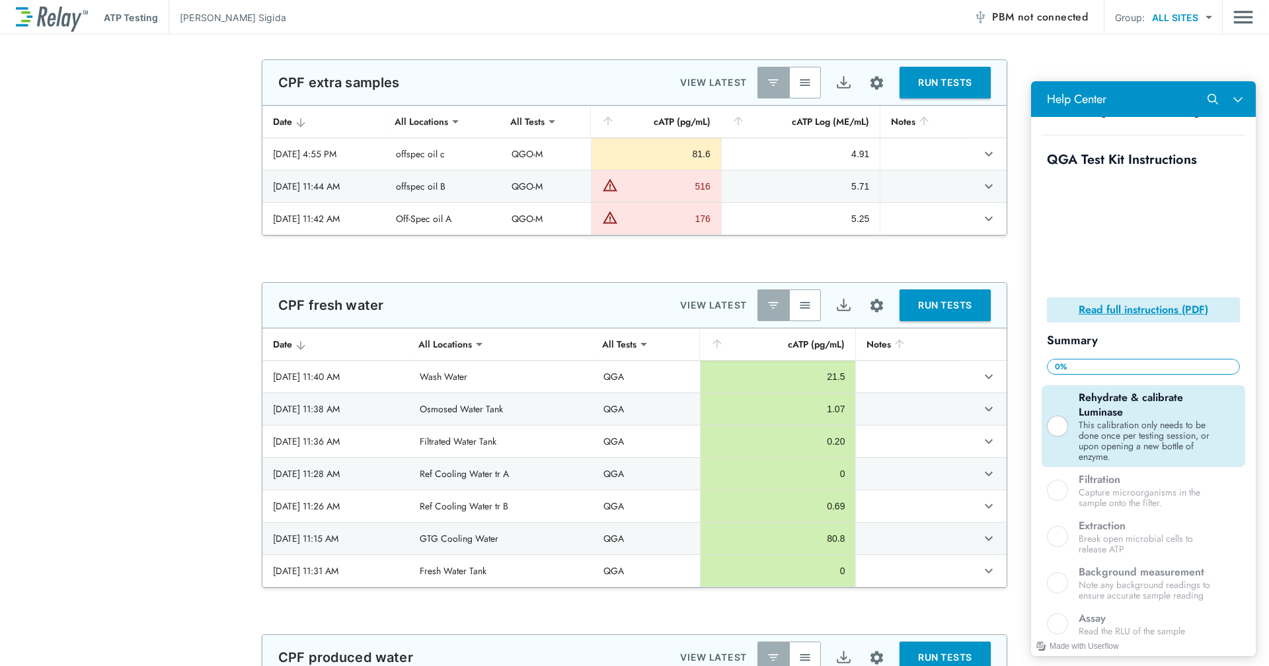
scroll to position [4, 0]
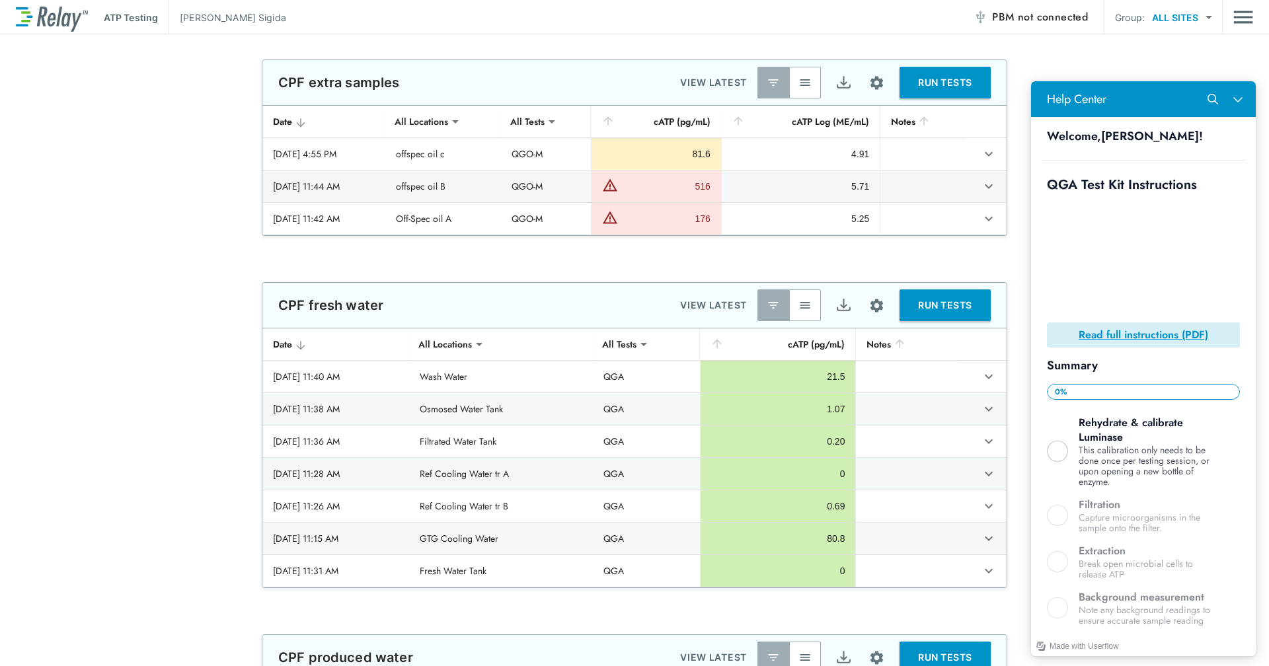
drag, startPoint x: 1246, startPoint y: 632, endPoint x: 1246, endPoint y: 640, distance: 7.9
click at [1246, 640] on div "Made with Userflow" at bounding box center [1143, 646] width 225 height 20
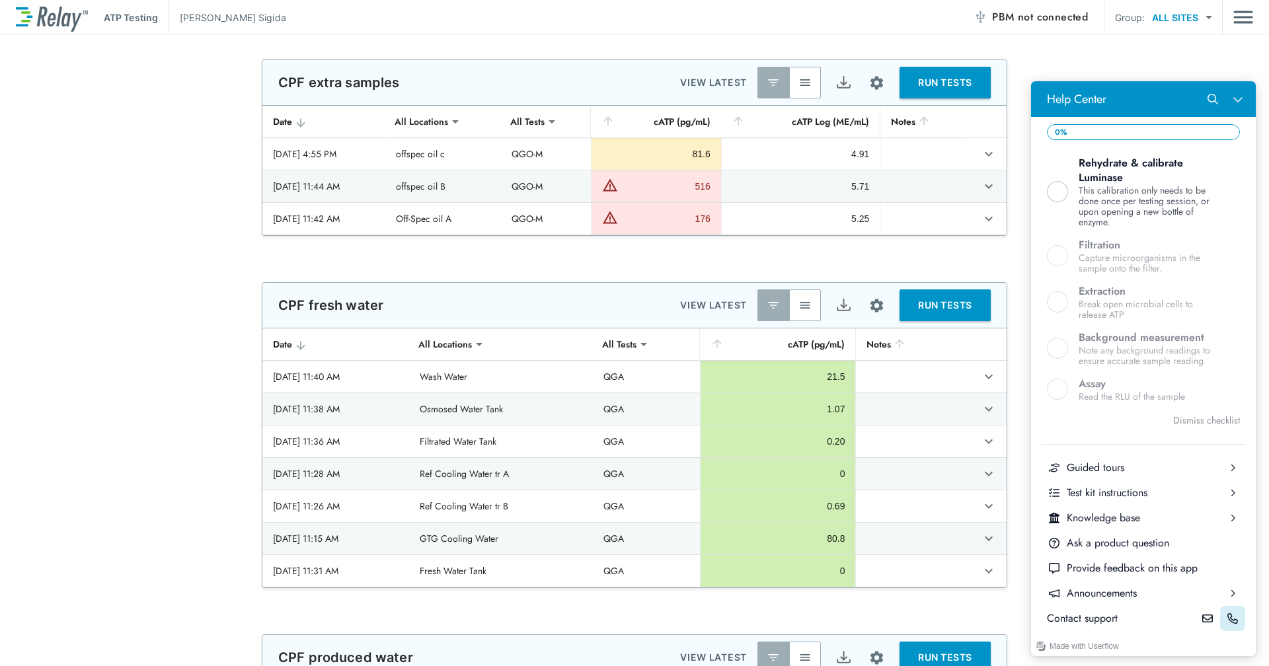
scroll to position [268, 0]
click at [1135, 492] on div "Test kit instructions" at bounding box center [1143, 493] width 153 height 15
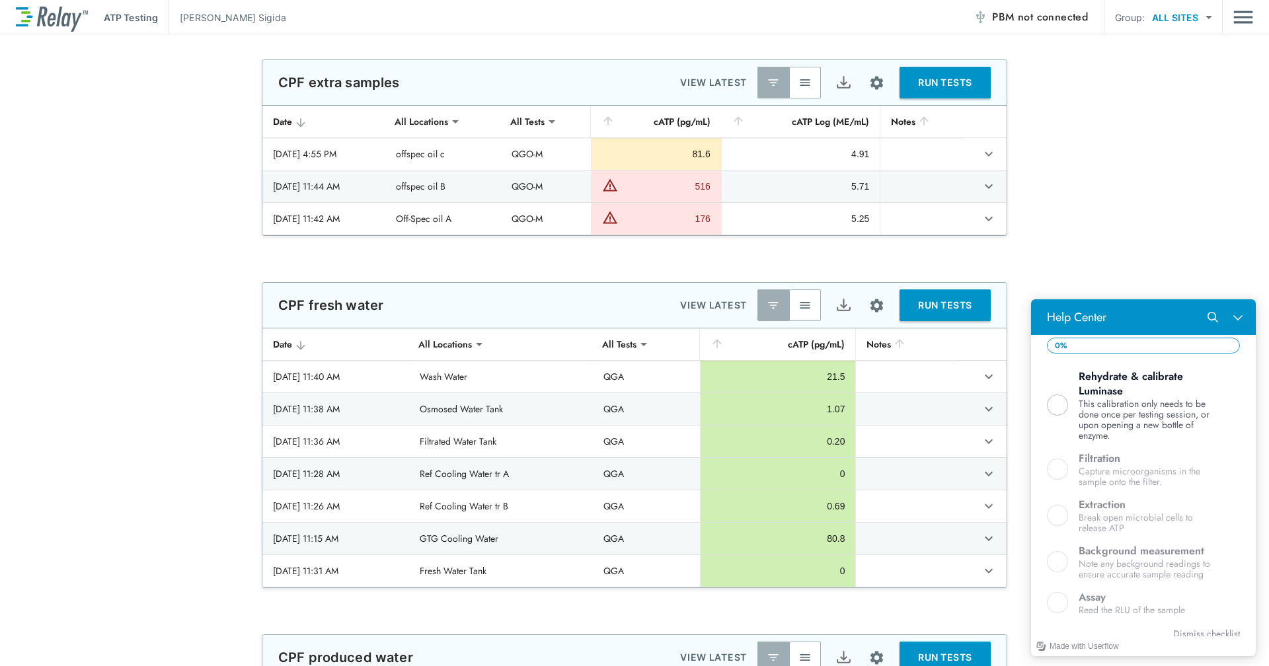
scroll to position [0, 0]
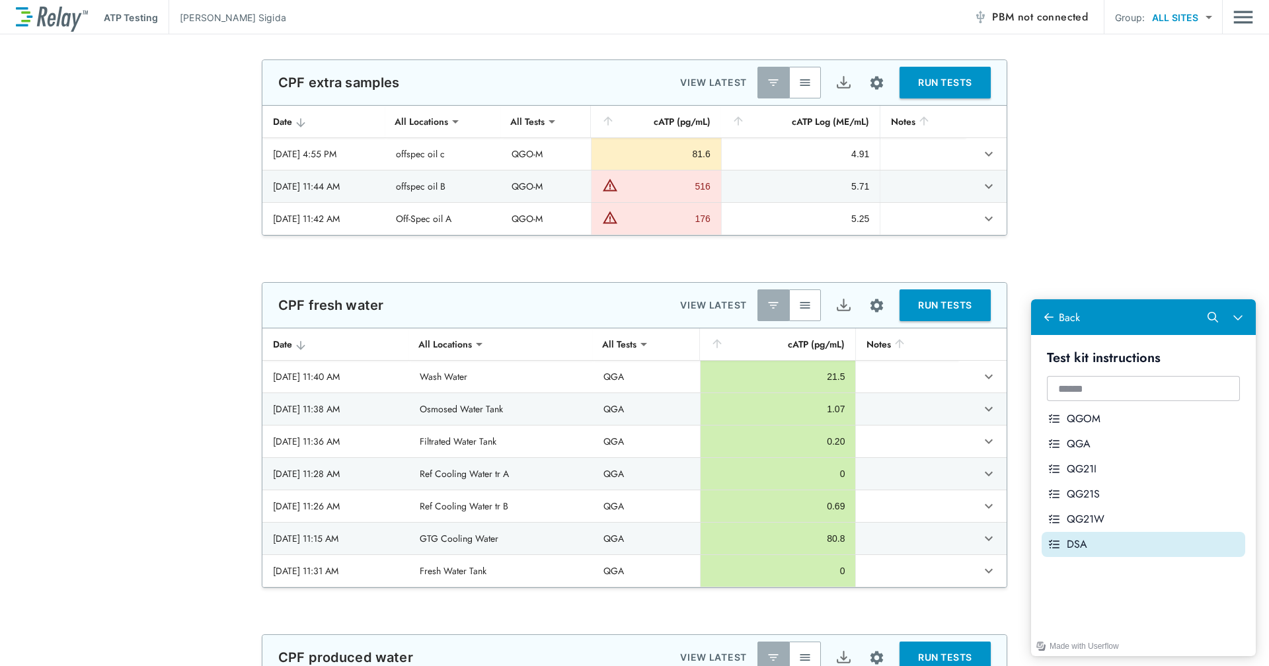
click at [1116, 539] on div "DSA" at bounding box center [1153, 544] width 173 height 15
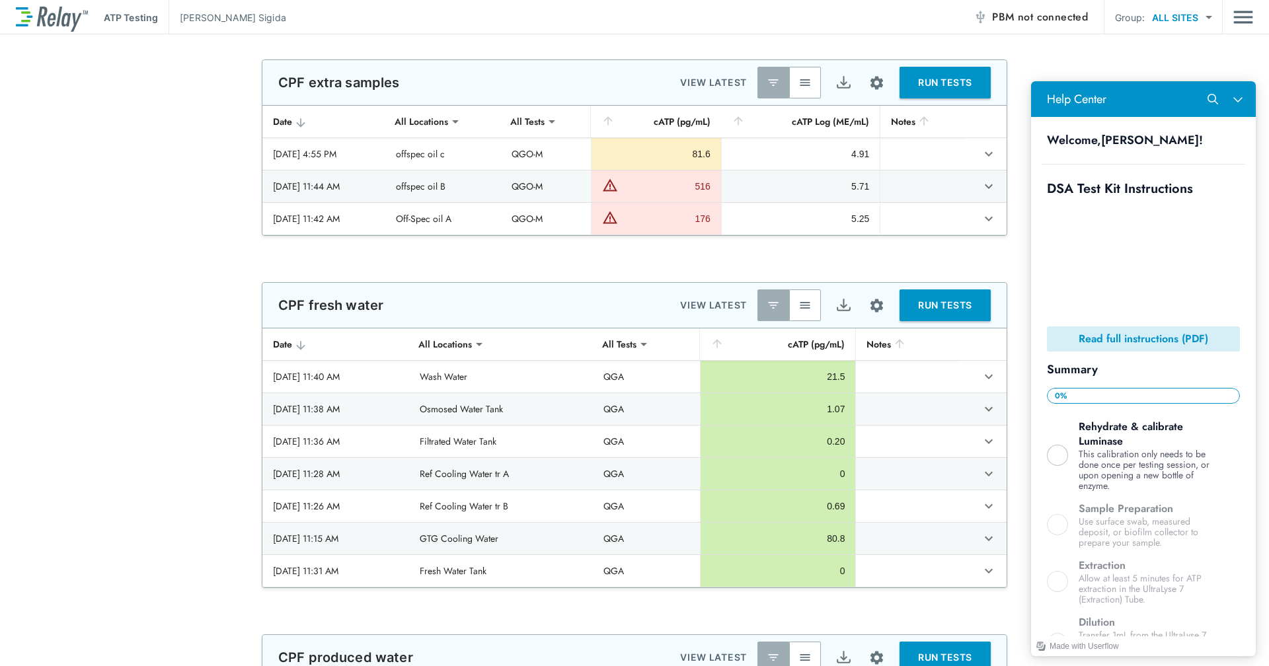
click at [1138, 336] on b "Read full instructions (PDF)" at bounding box center [1143, 338] width 130 height 15
click at [1213, 337] on p "Read full instructions (PDF)" at bounding box center [1143, 339] width 182 height 15
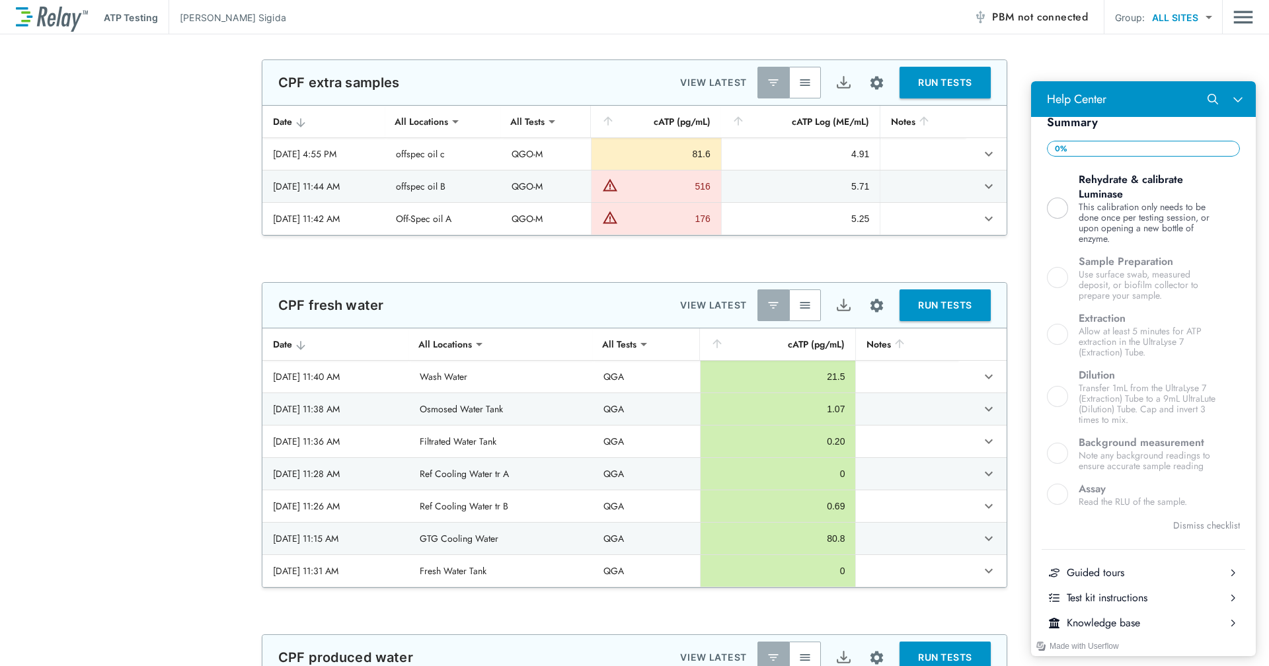
scroll to position [357, 0]
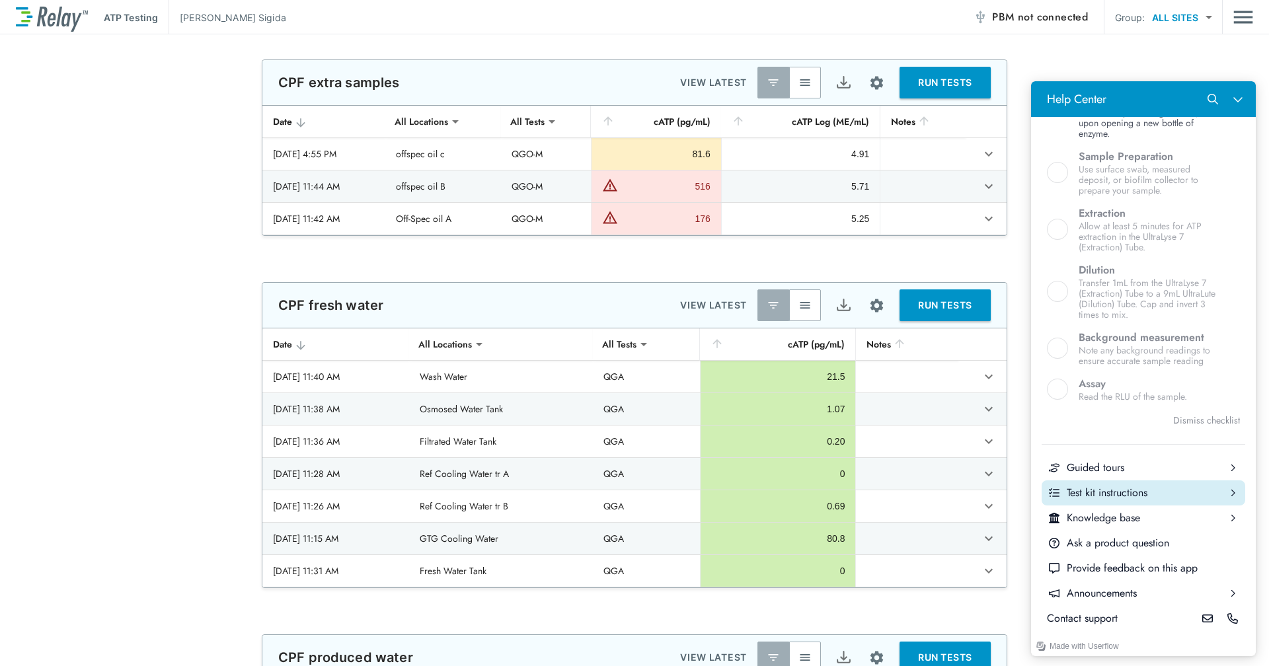
click at [1147, 494] on div "Test kit instructions" at bounding box center [1143, 493] width 153 height 15
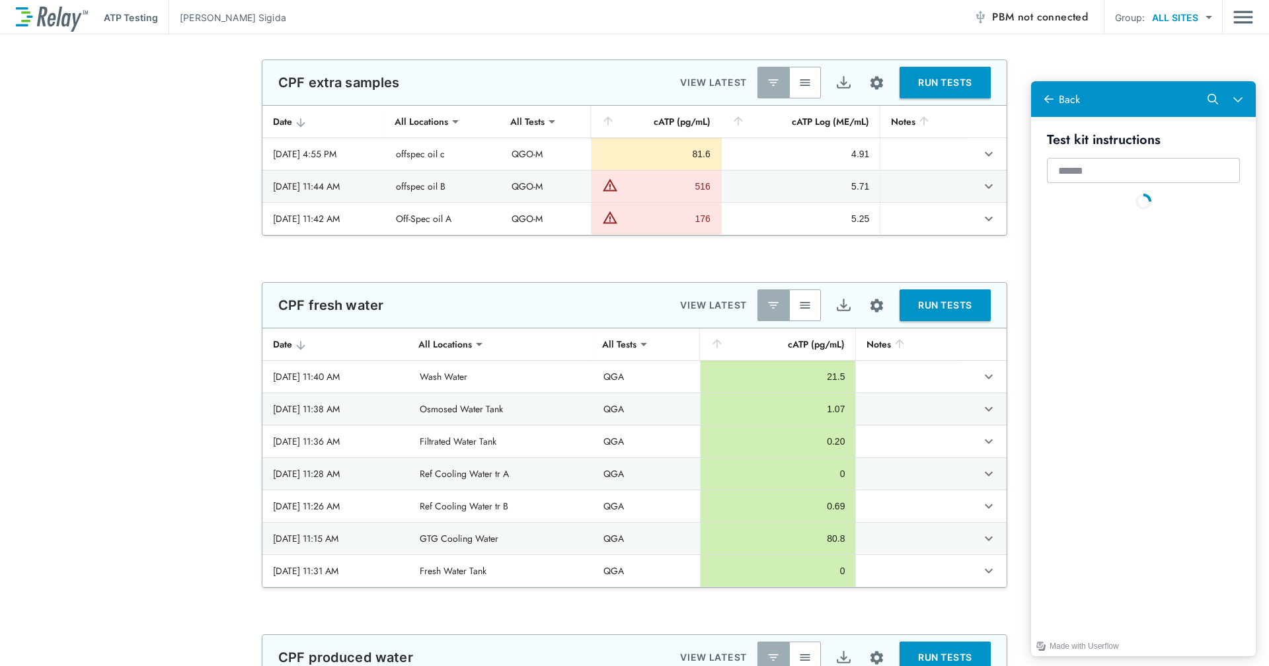
scroll to position [0, 0]
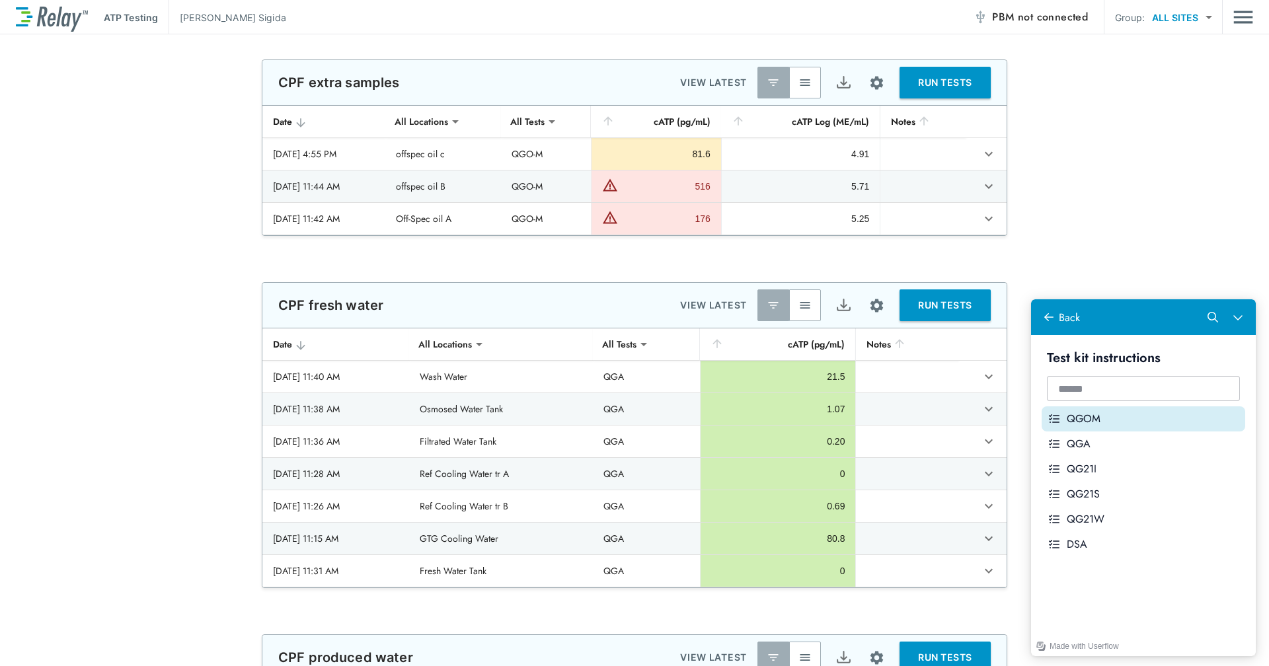
click at [1140, 421] on div "QGOM" at bounding box center [1153, 419] width 173 height 15
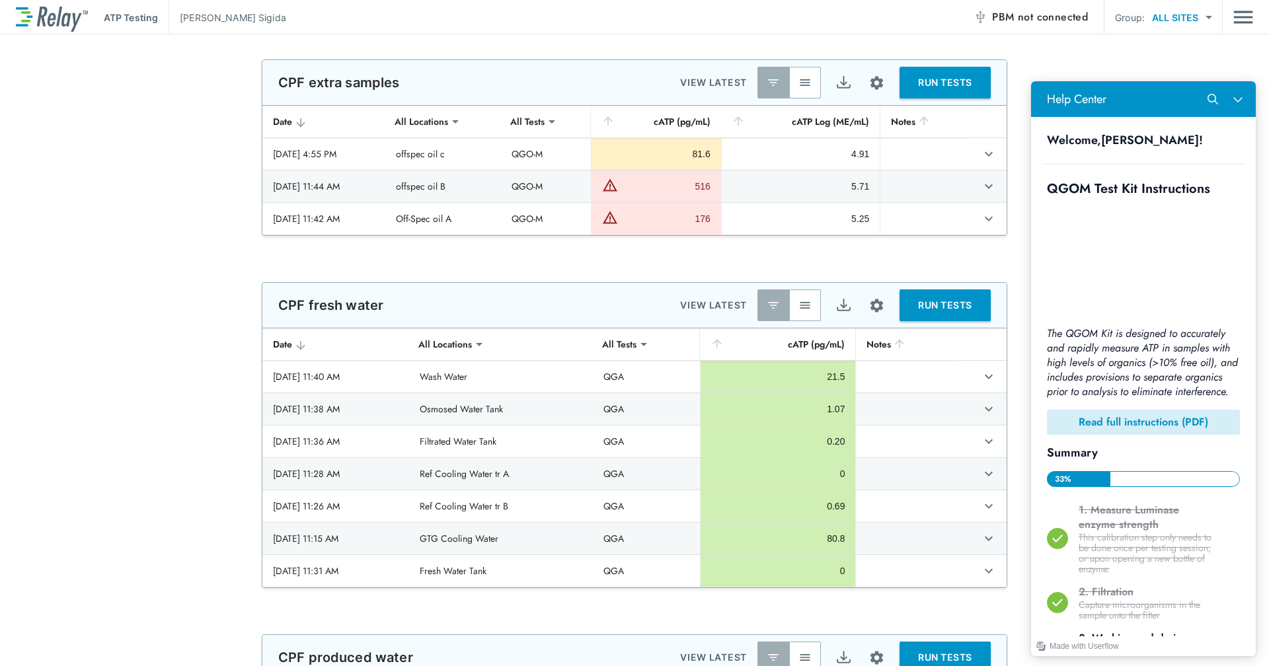
click at [1143, 430] on b "Read full instructions (PDF)" at bounding box center [1143, 421] width 130 height 15
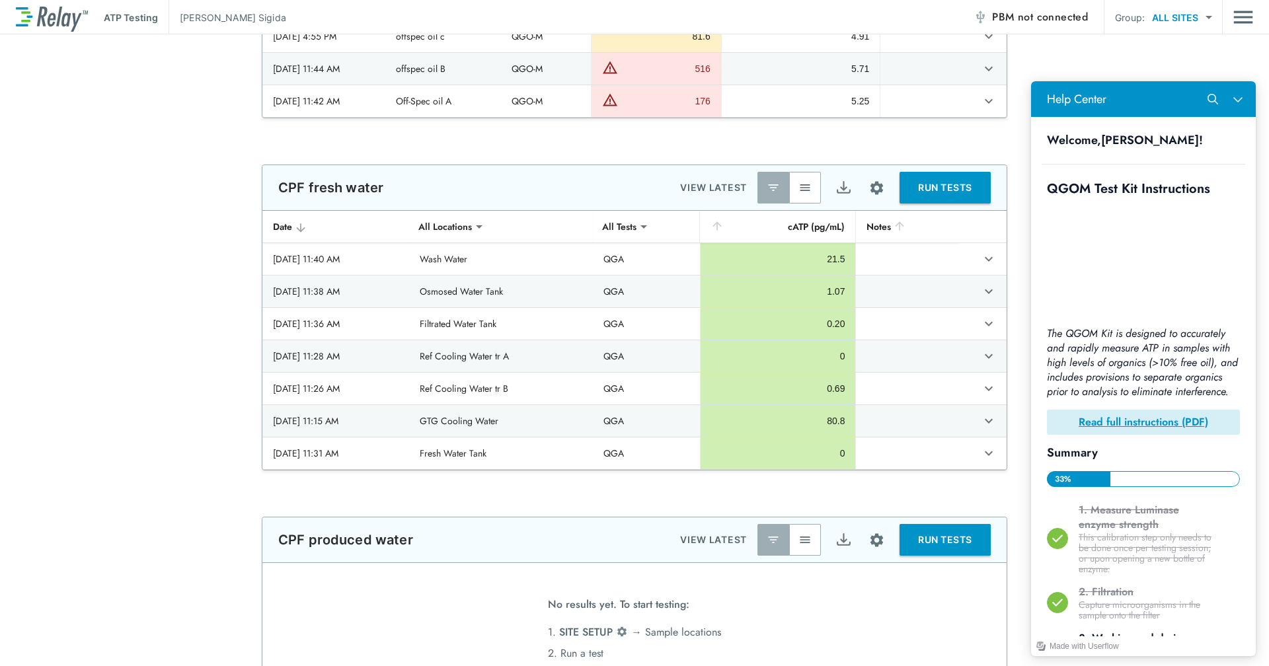
drag, startPoint x: 1264, startPoint y: 308, endPoint x: 224, endPoint y: 295, distance: 1040.2
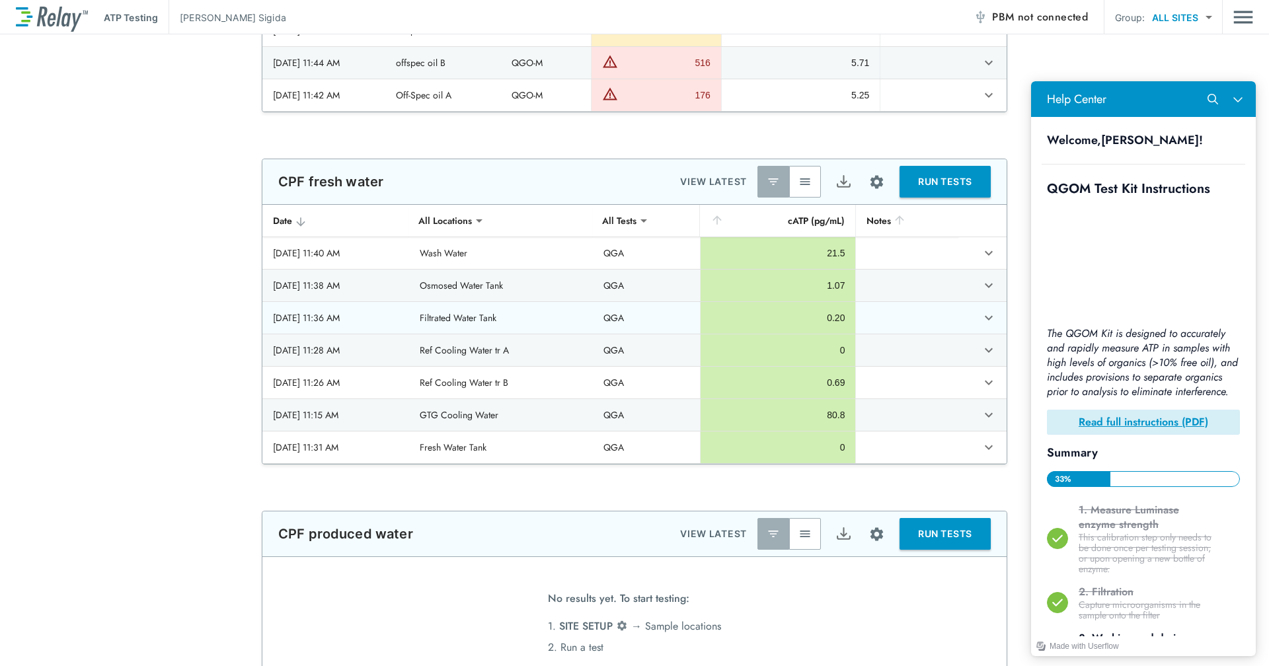
click at [843, 324] on td "0.20" at bounding box center [777, 318] width 155 height 32
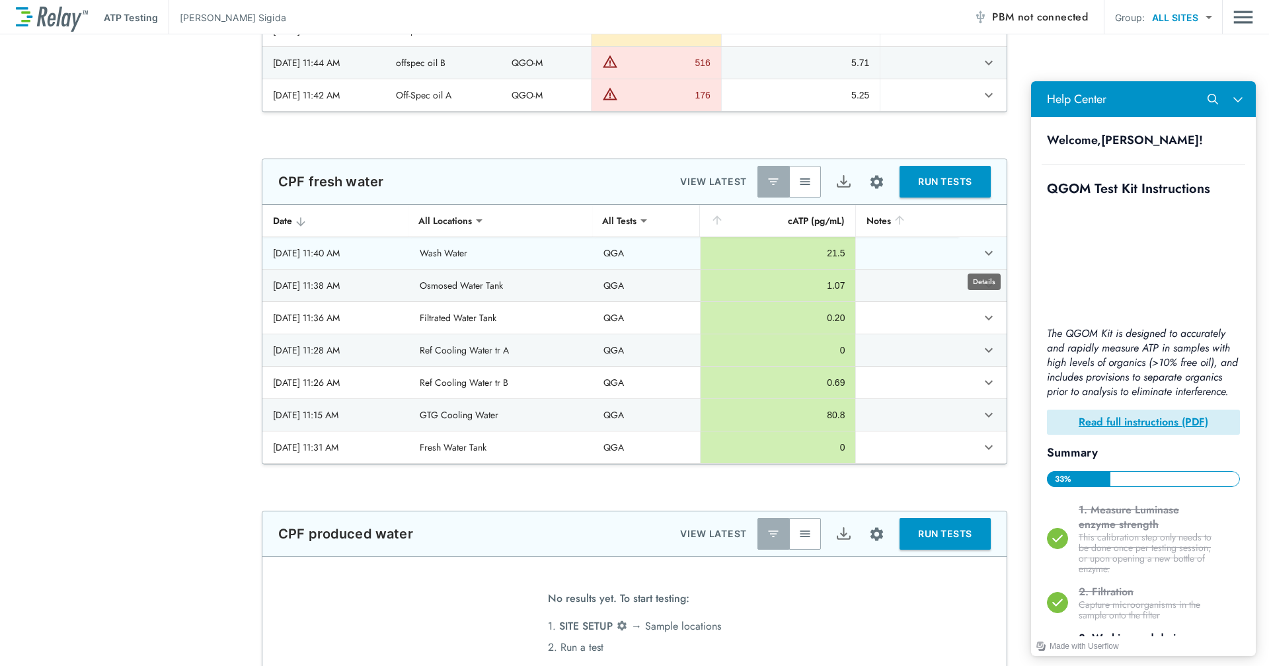
click at [992, 257] on button "expand row" at bounding box center [988, 253] width 22 height 22
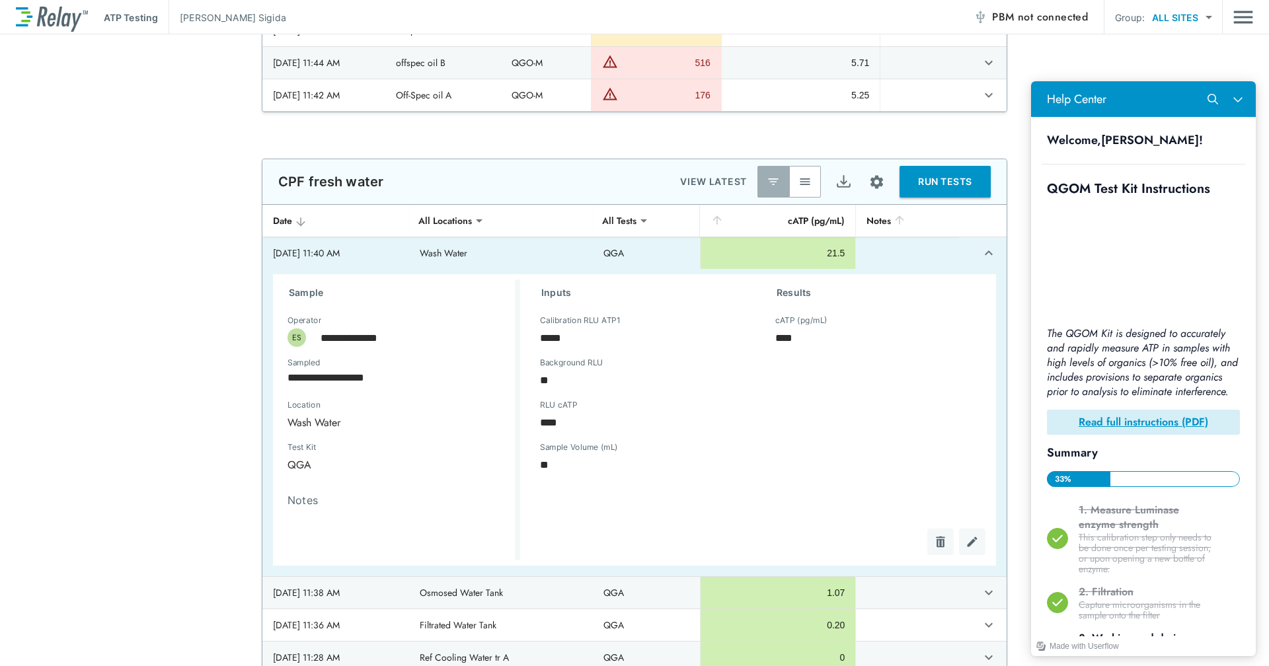
click at [981, 257] on icon "expand row" at bounding box center [989, 253] width 16 height 16
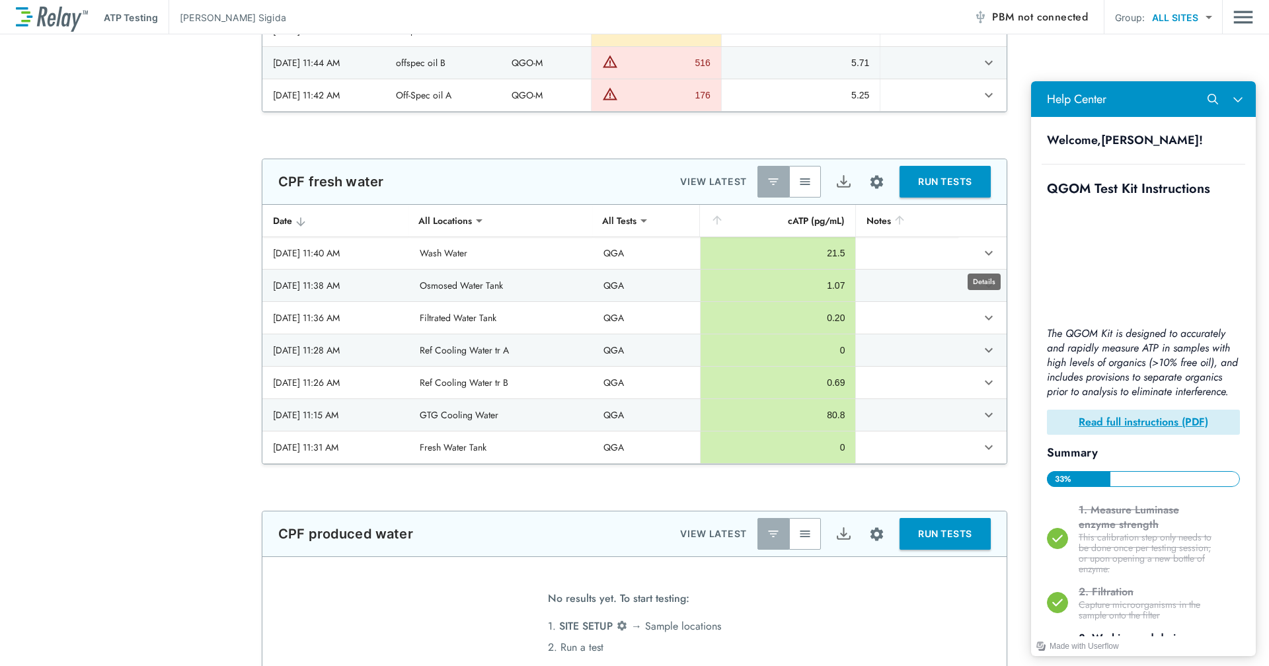
click at [803, 176] on img "button" at bounding box center [804, 181] width 13 height 13
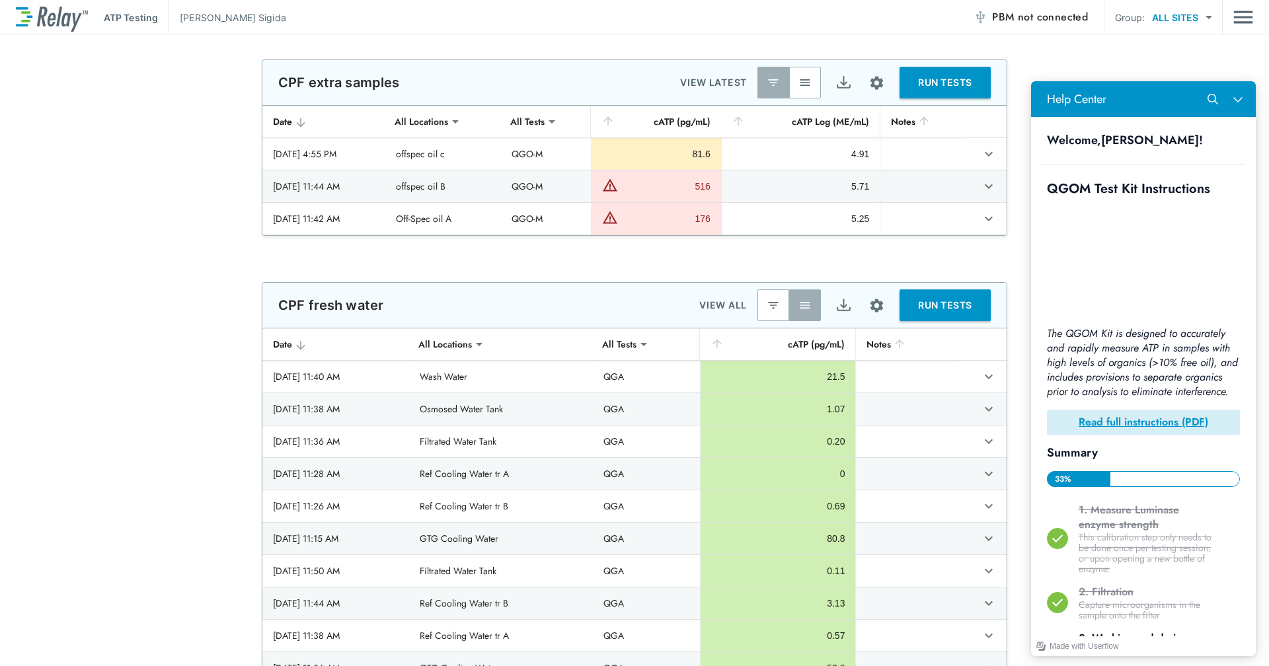
scroll to position [12, 0]
